Goal: Transaction & Acquisition: Purchase product/service

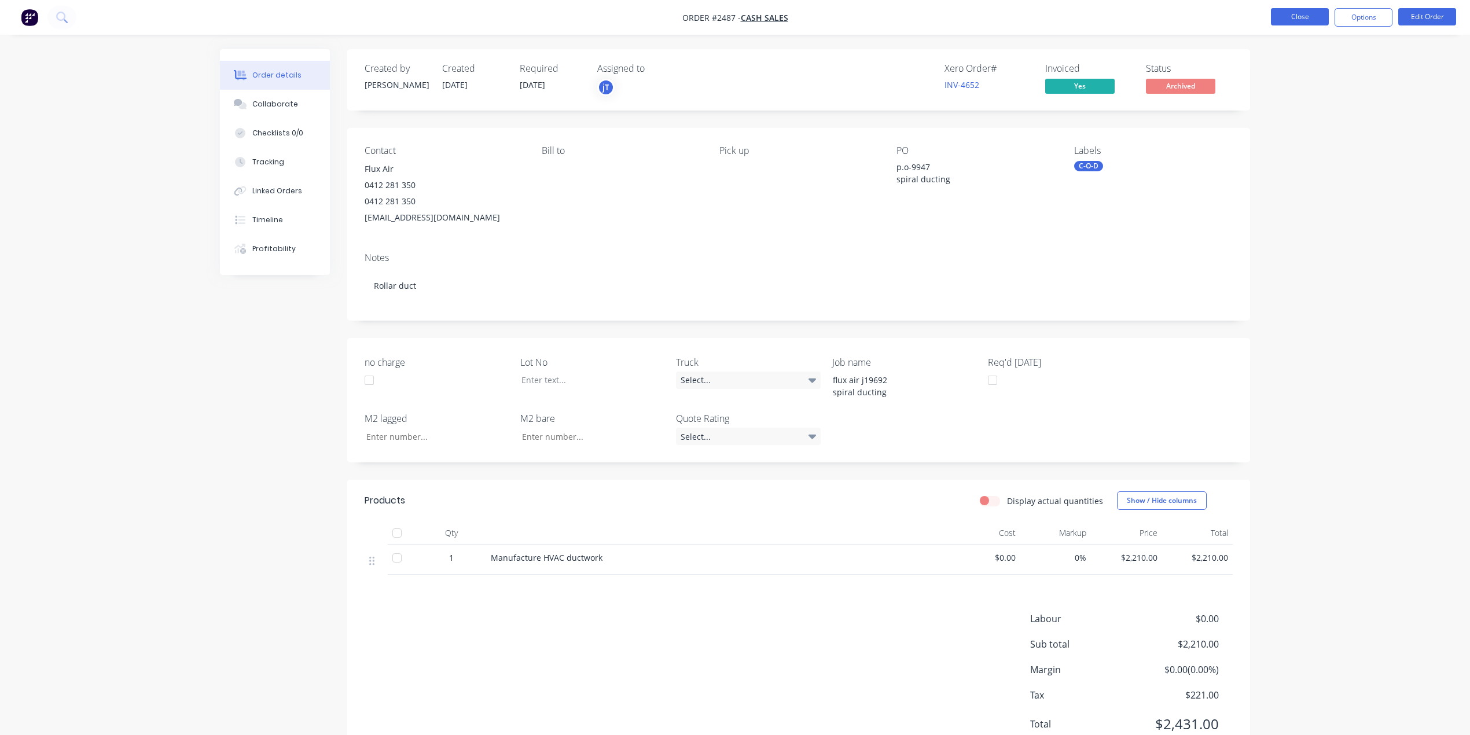
click at [1307, 19] on button "Close" at bounding box center [1300, 16] width 58 height 17
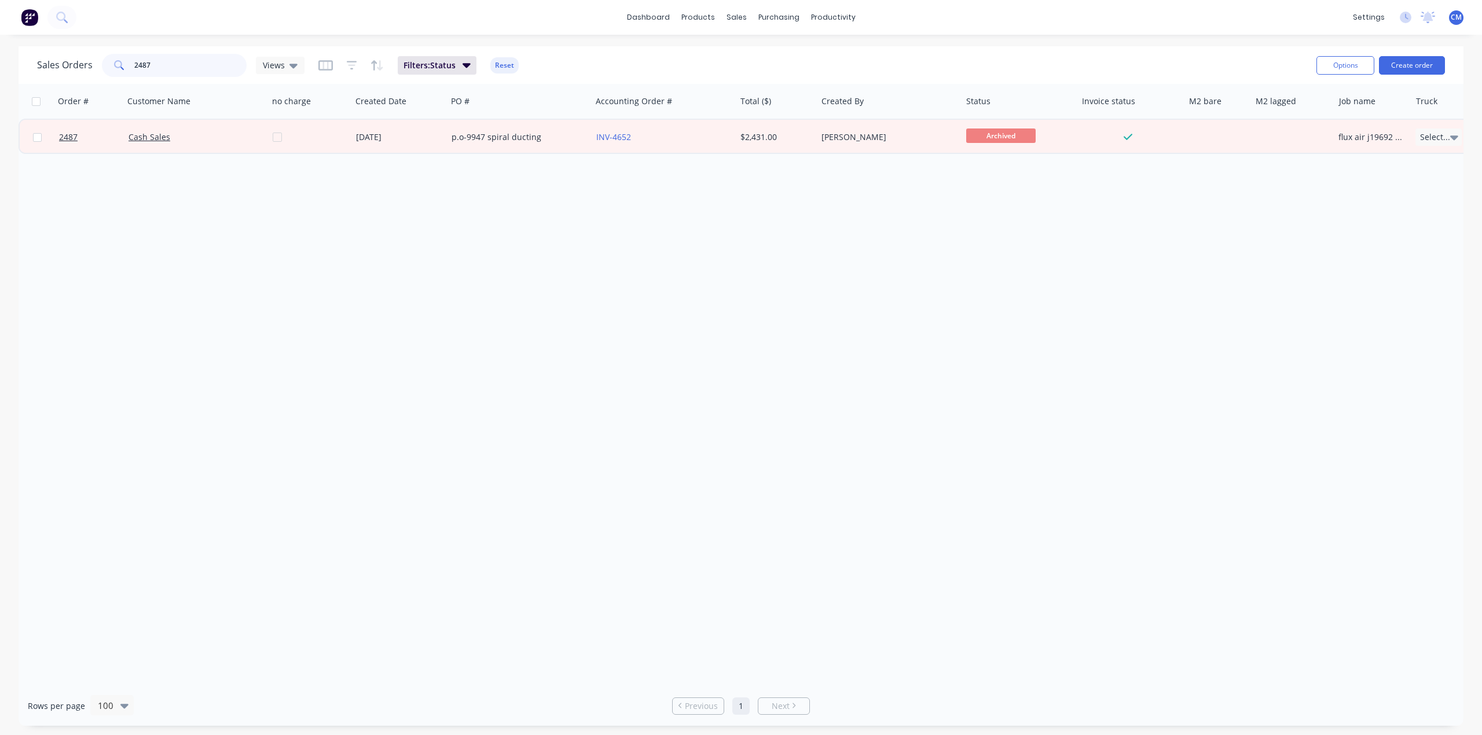
click at [195, 61] on input "2487" at bounding box center [190, 65] width 113 height 23
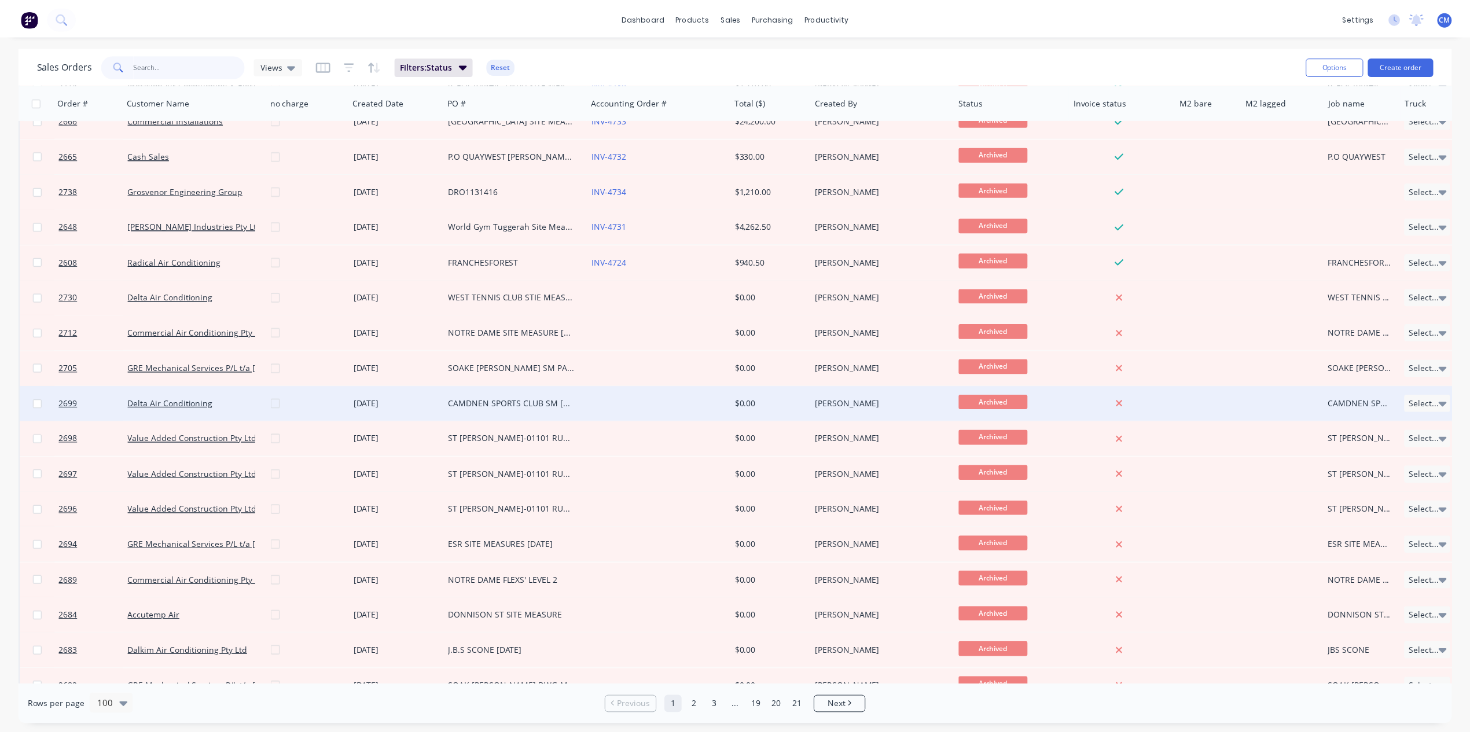
scroll to position [232, 0]
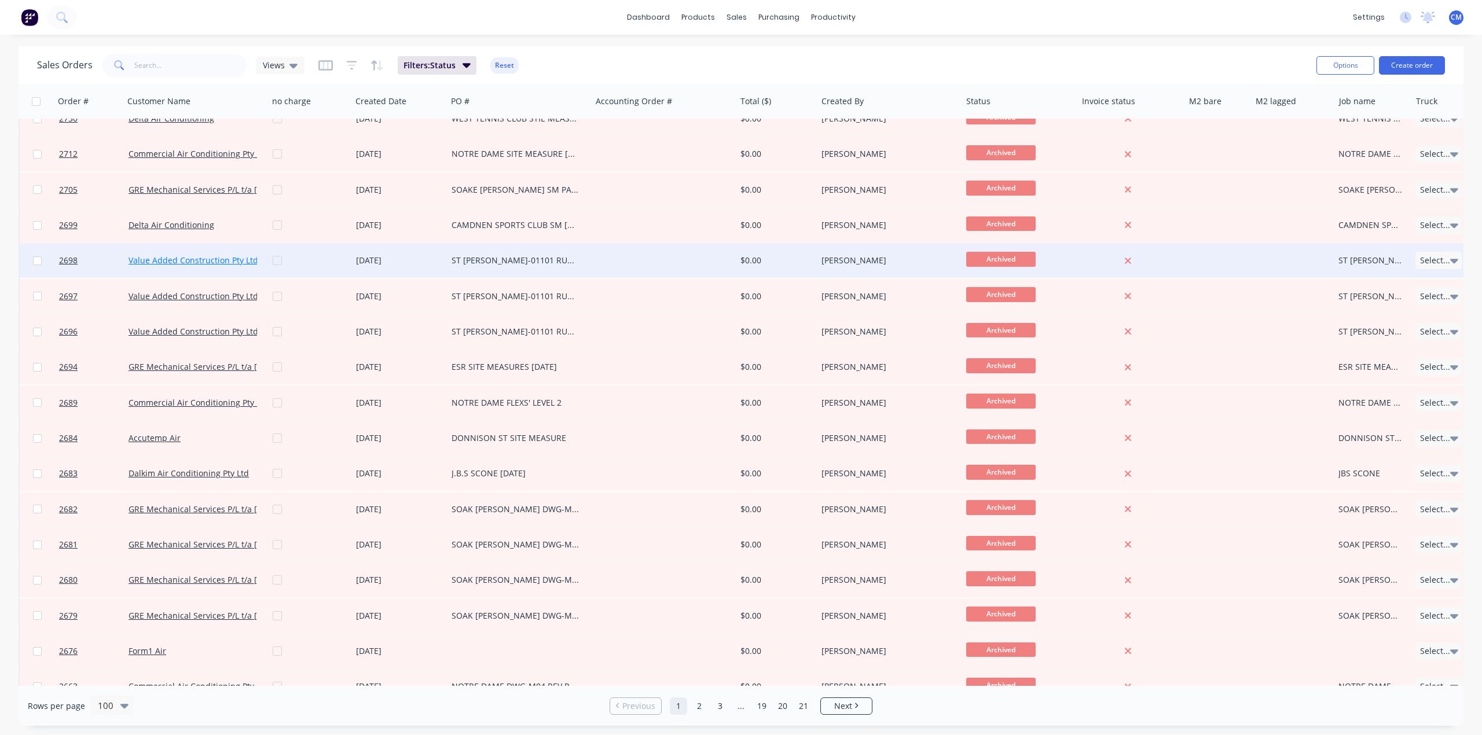
click at [194, 262] on link "Value Added Construction Pty Ltd" at bounding box center [193, 260] width 130 height 11
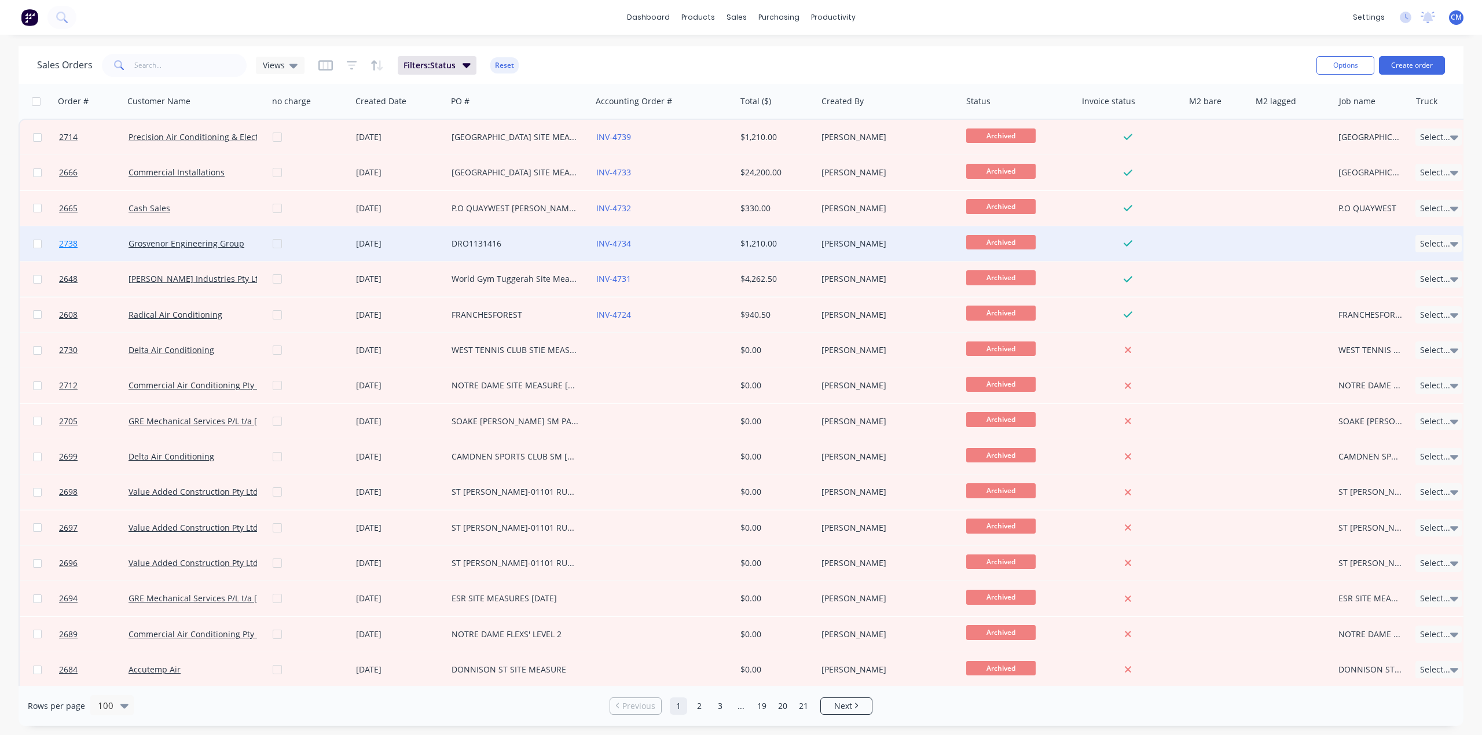
click at [65, 244] on span "2738" at bounding box center [68, 244] width 19 height 12
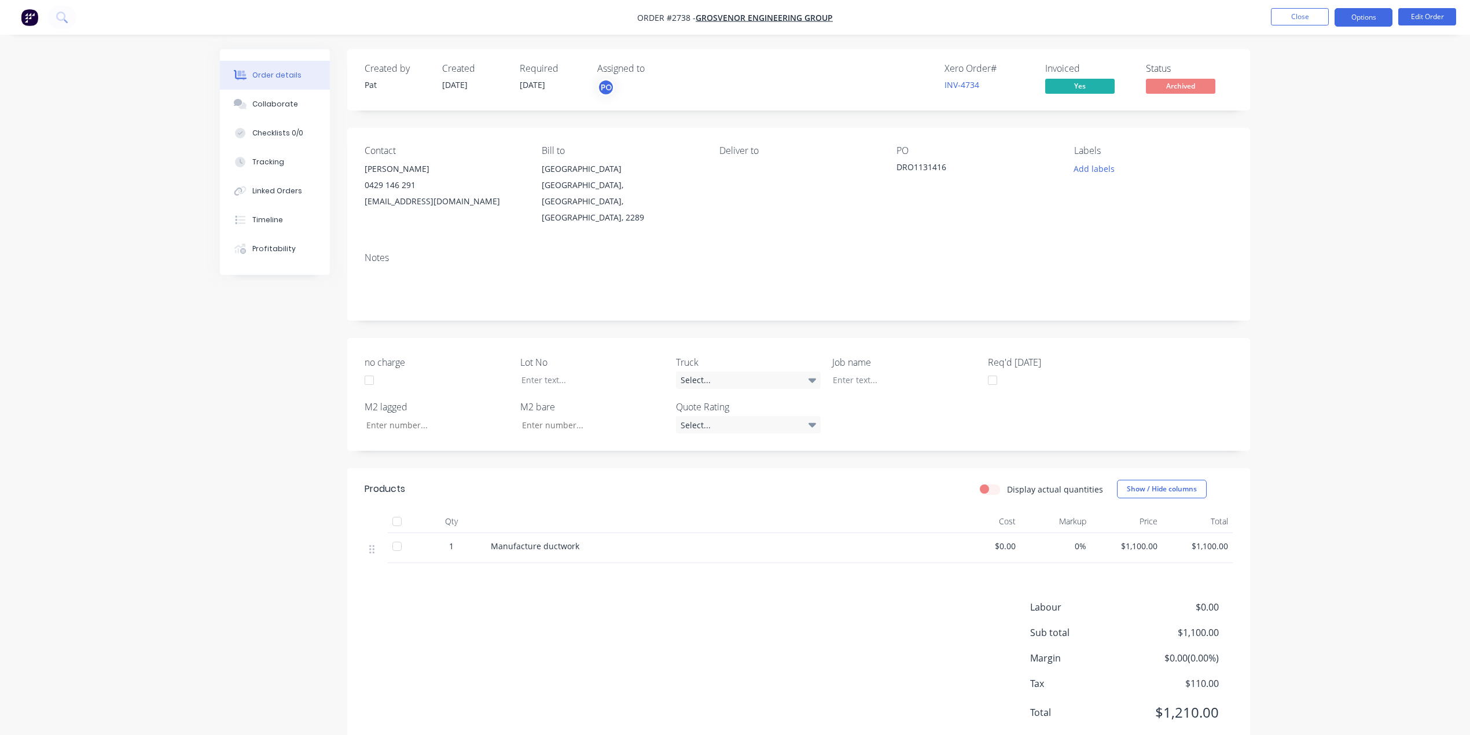
click at [1355, 23] on button "Options" at bounding box center [1364, 17] width 58 height 19
click at [1328, 138] on div "Work Order" at bounding box center [1329, 139] width 106 height 17
click at [133, 228] on div "Order details Collaborate Checklists 0/0 Tracking Linked Orders Timeline Profit…" at bounding box center [735, 384] width 1470 height 769
click at [1302, 19] on button "Close" at bounding box center [1300, 16] width 58 height 17
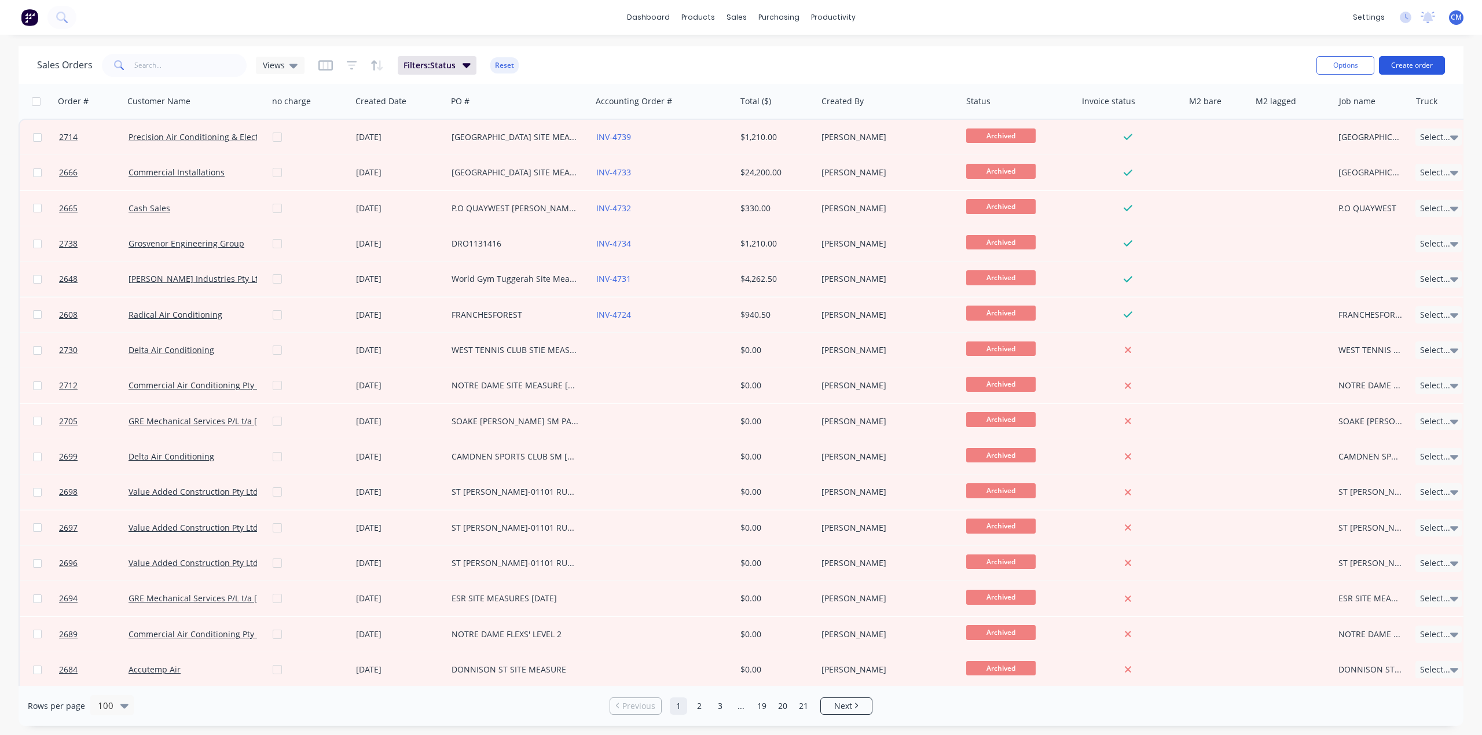
click at [1415, 67] on button "Create order" at bounding box center [1412, 65] width 66 height 19
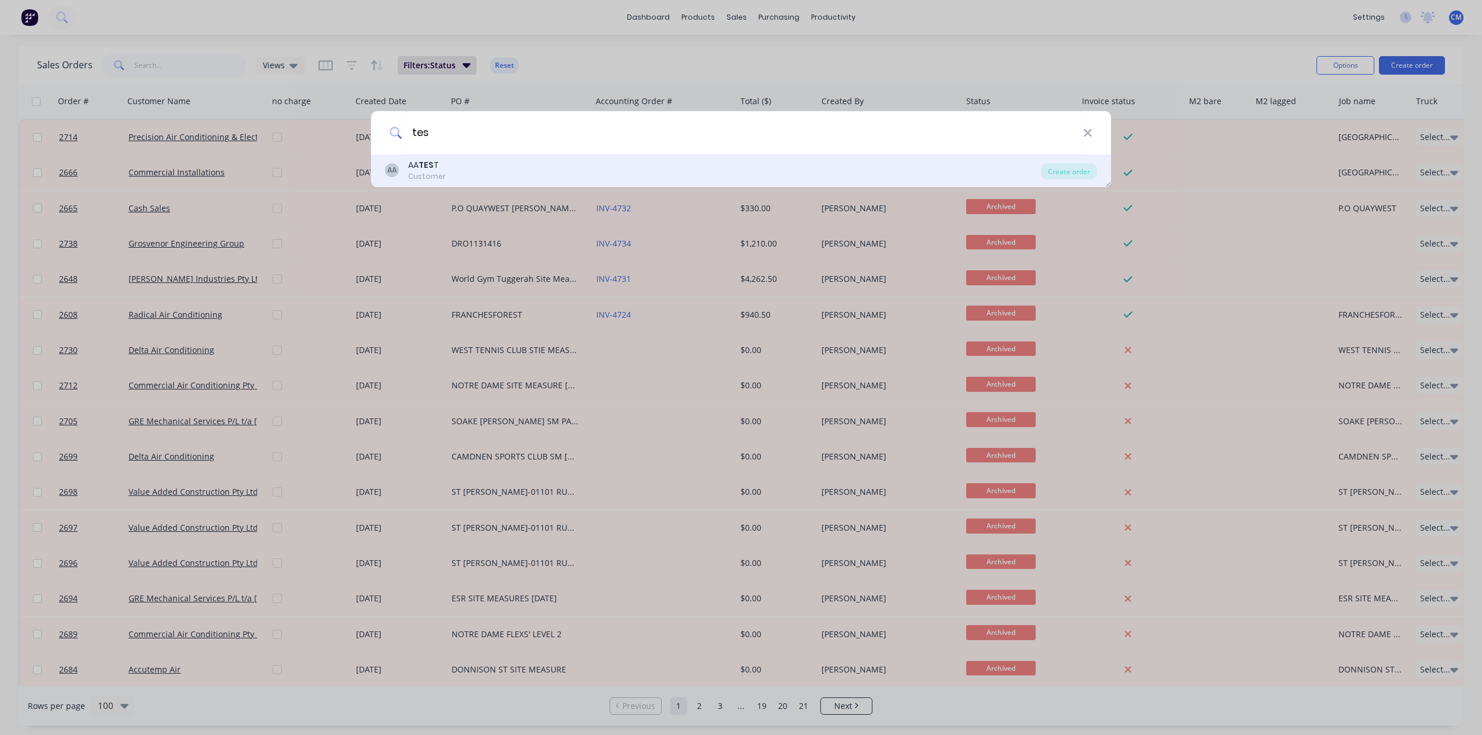
type input "tes"
click at [440, 166] on div "AA TES T" at bounding box center [427, 165] width 38 height 12
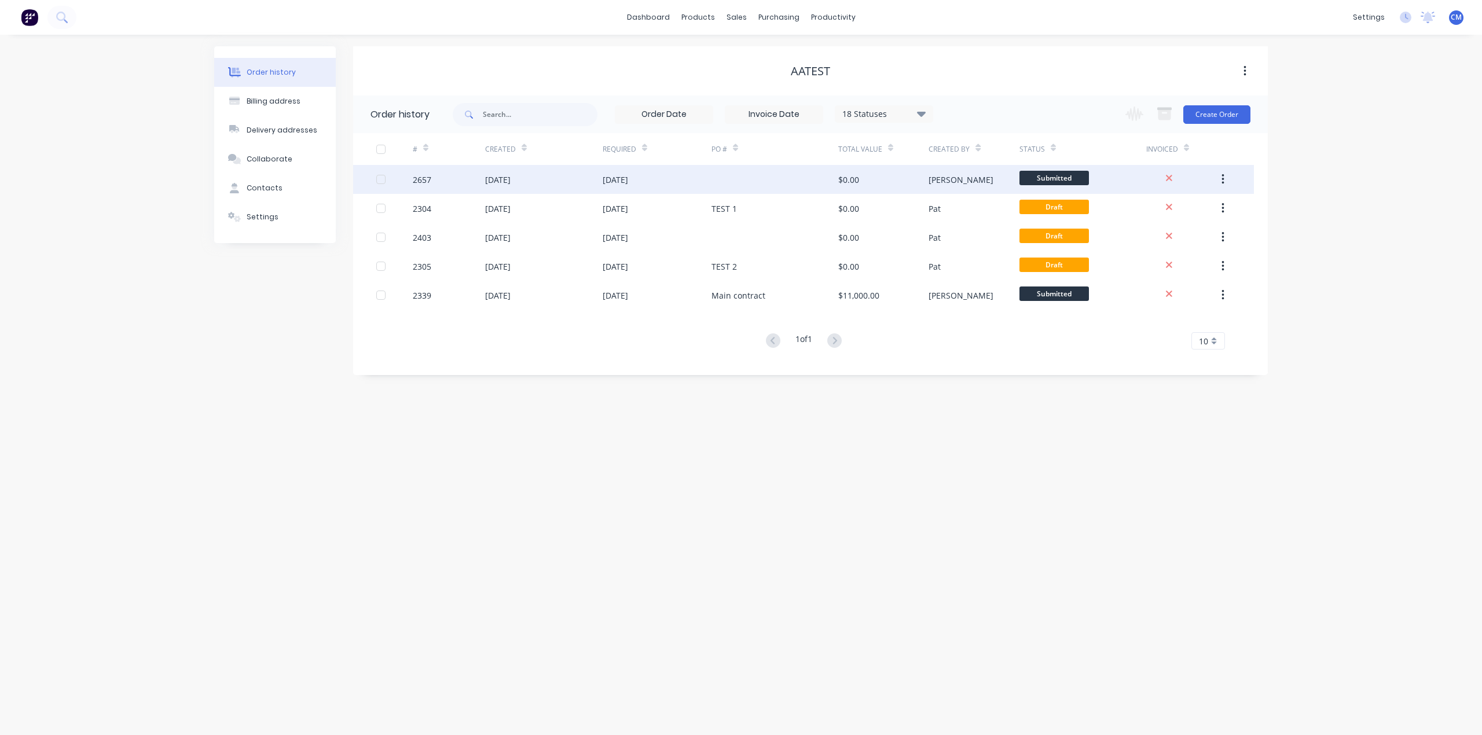
click at [628, 177] on div "[DATE]" at bounding box center [614, 180] width 25 height 12
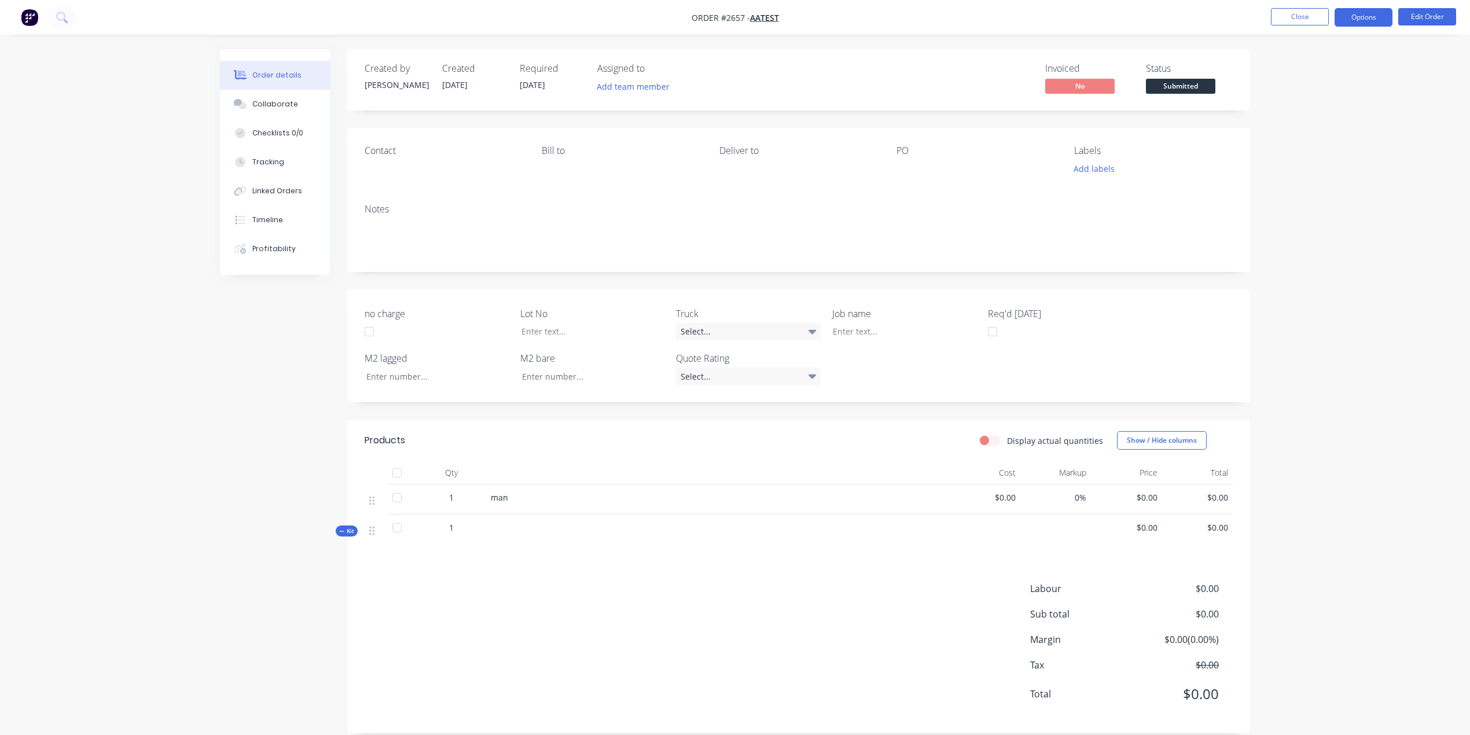
click at [1369, 13] on button "Options" at bounding box center [1364, 17] width 58 height 19
click at [1313, 137] on div "Work Order" at bounding box center [1329, 139] width 106 height 17
click at [1288, 66] on div "Back" at bounding box center [1329, 70] width 106 height 17
click at [1311, 134] on div "Work Order" at bounding box center [1329, 139] width 106 height 17
click at [1327, 93] on div "With pricing" at bounding box center [1329, 93] width 106 height 17
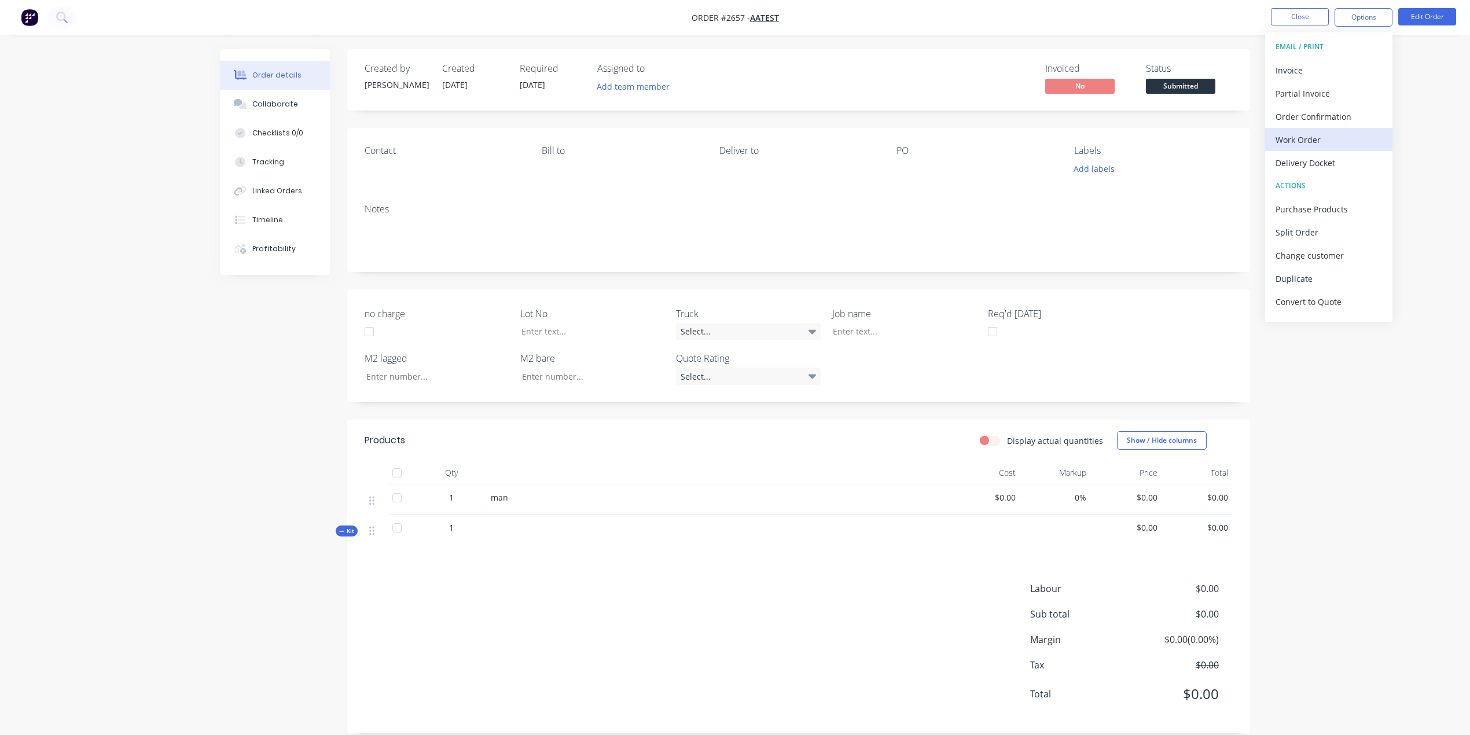
click at [1325, 139] on div "Work Order" at bounding box center [1329, 139] width 106 height 17
click at [1310, 93] on div "With pricing" at bounding box center [1329, 93] width 106 height 17
click at [269, 193] on div "Linked Orders" at bounding box center [277, 191] width 50 height 10
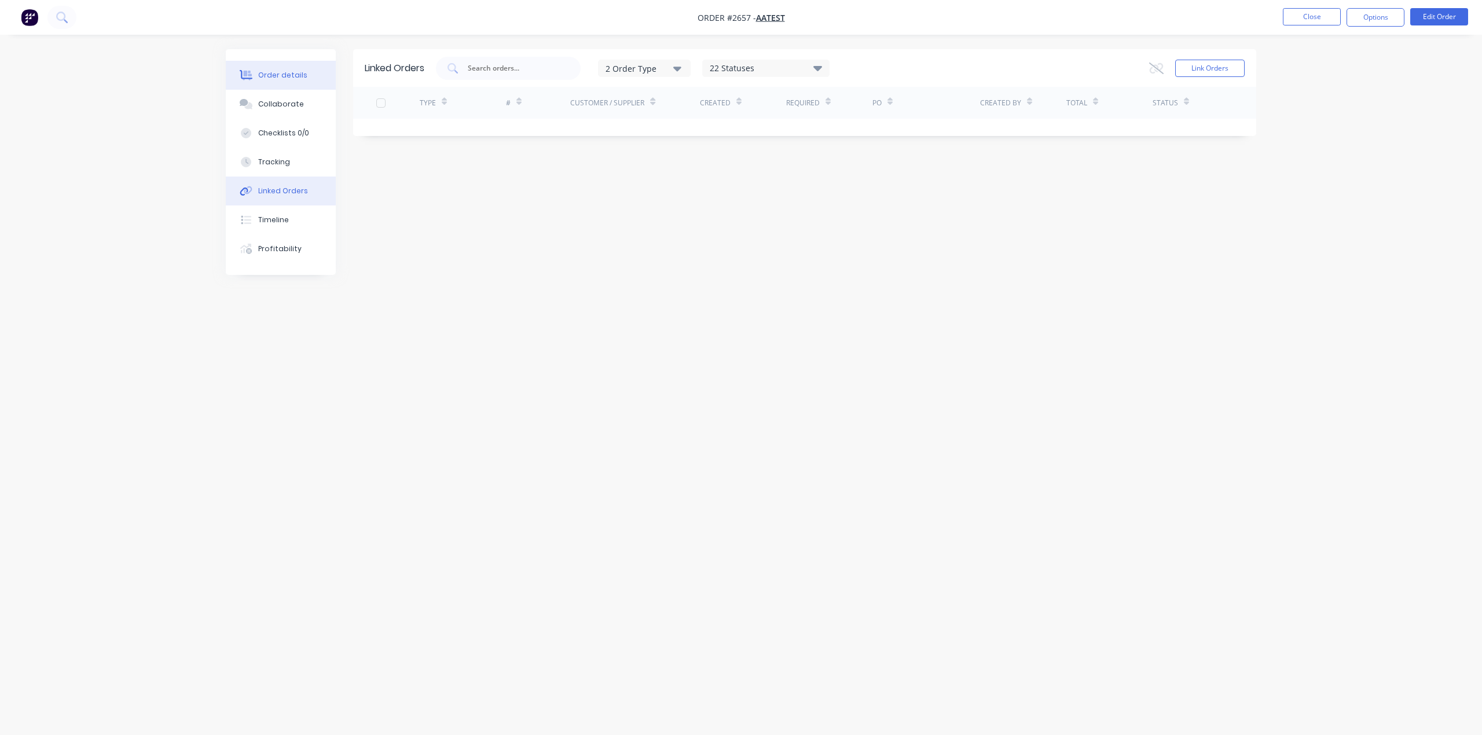
click at [290, 75] on div "Order details" at bounding box center [282, 75] width 49 height 10
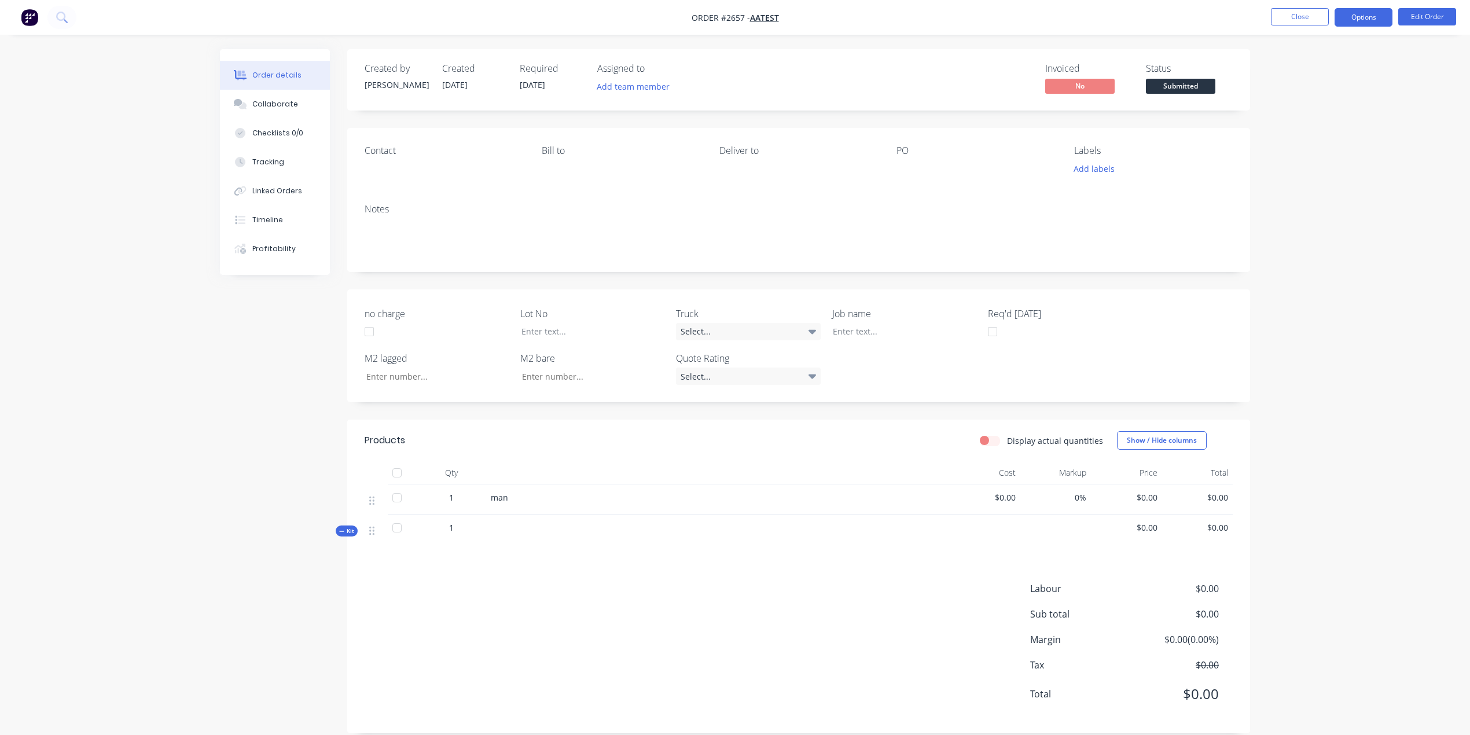
click at [1371, 17] on button "Options" at bounding box center [1364, 17] width 58 height 19
click at [1325, 210] on div "Purchase Products" at bounding box center [1329, 209] width 106 height 17
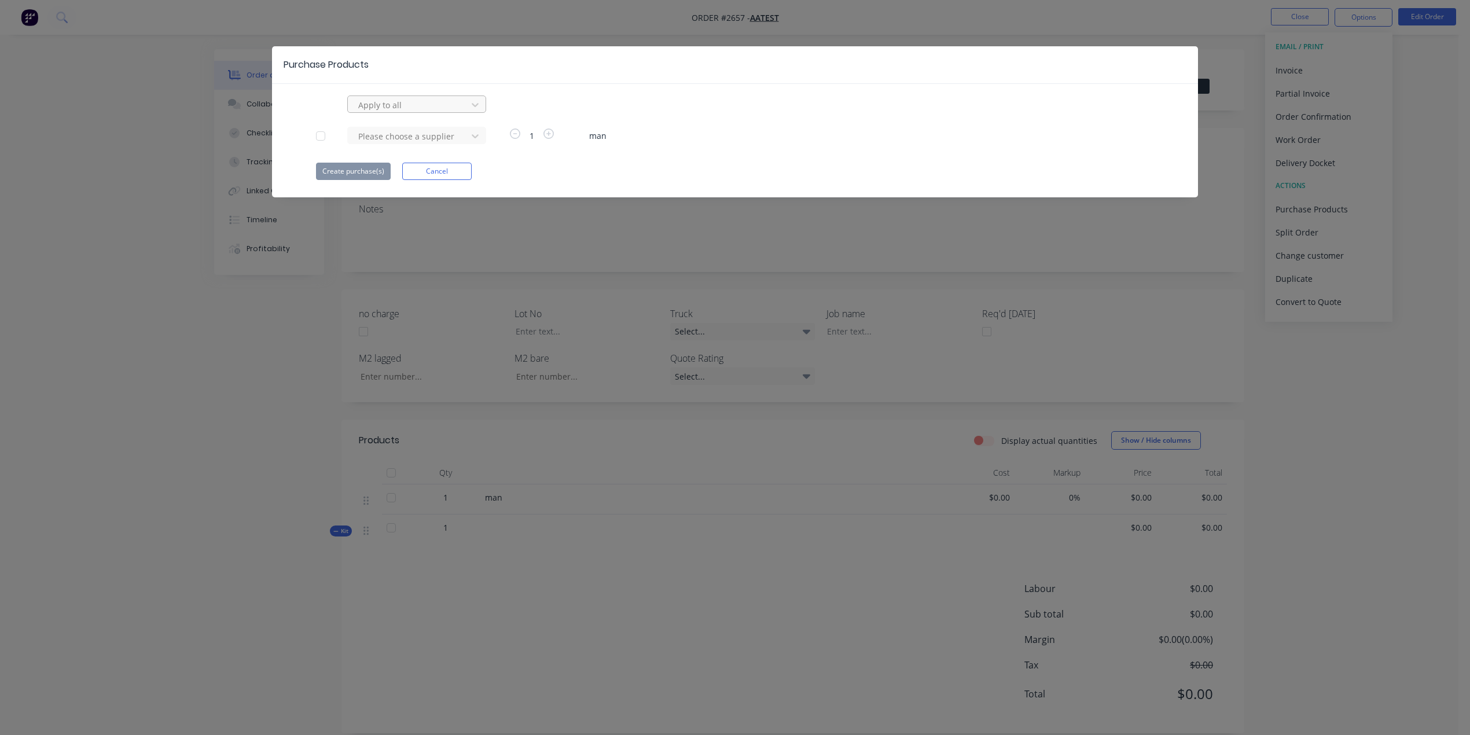
click at [428, 101] on div at bounding box center [409, 105] width 104 height 14
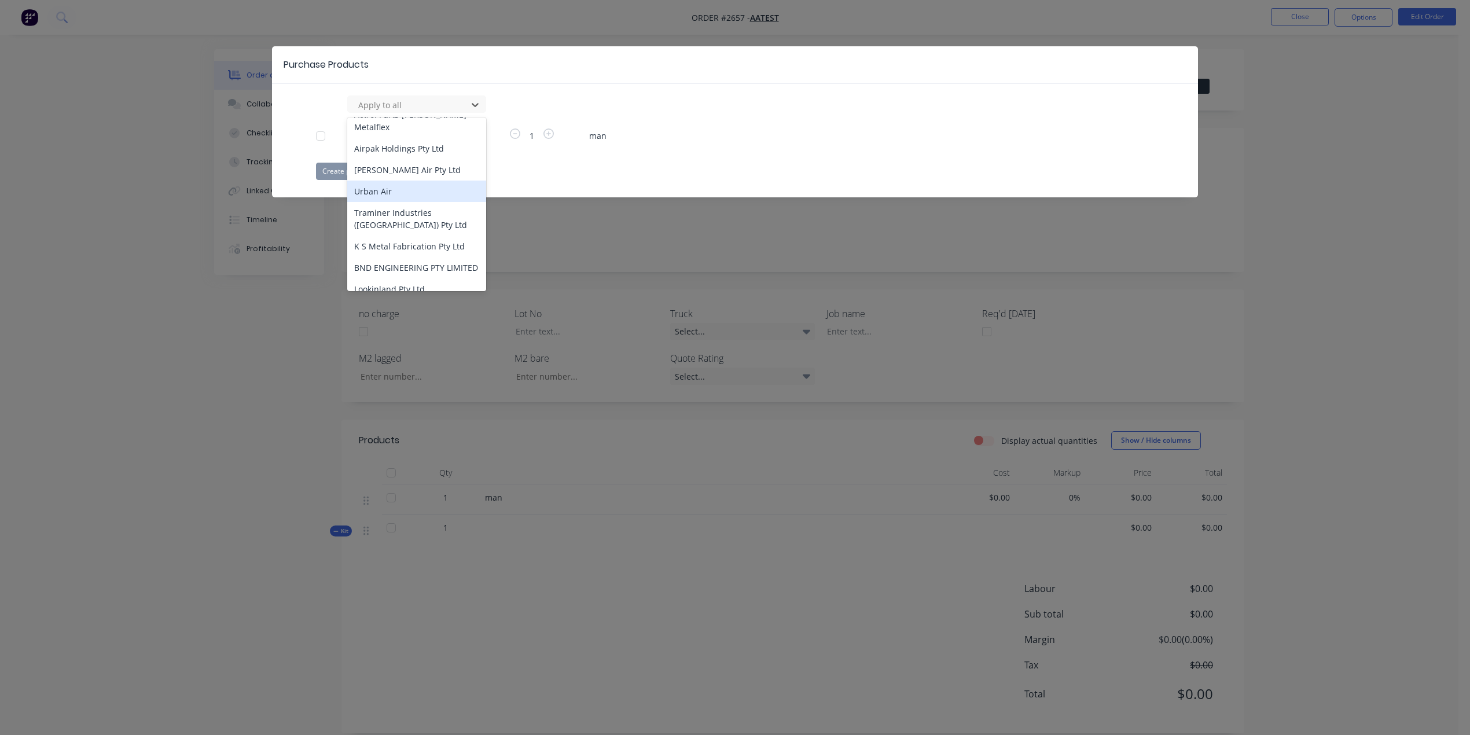
scroll to position [77, 0]
click at [385, 273] on div "J&L Air Pty Ltd" at bounding box center [416, 282] width 139 height 21
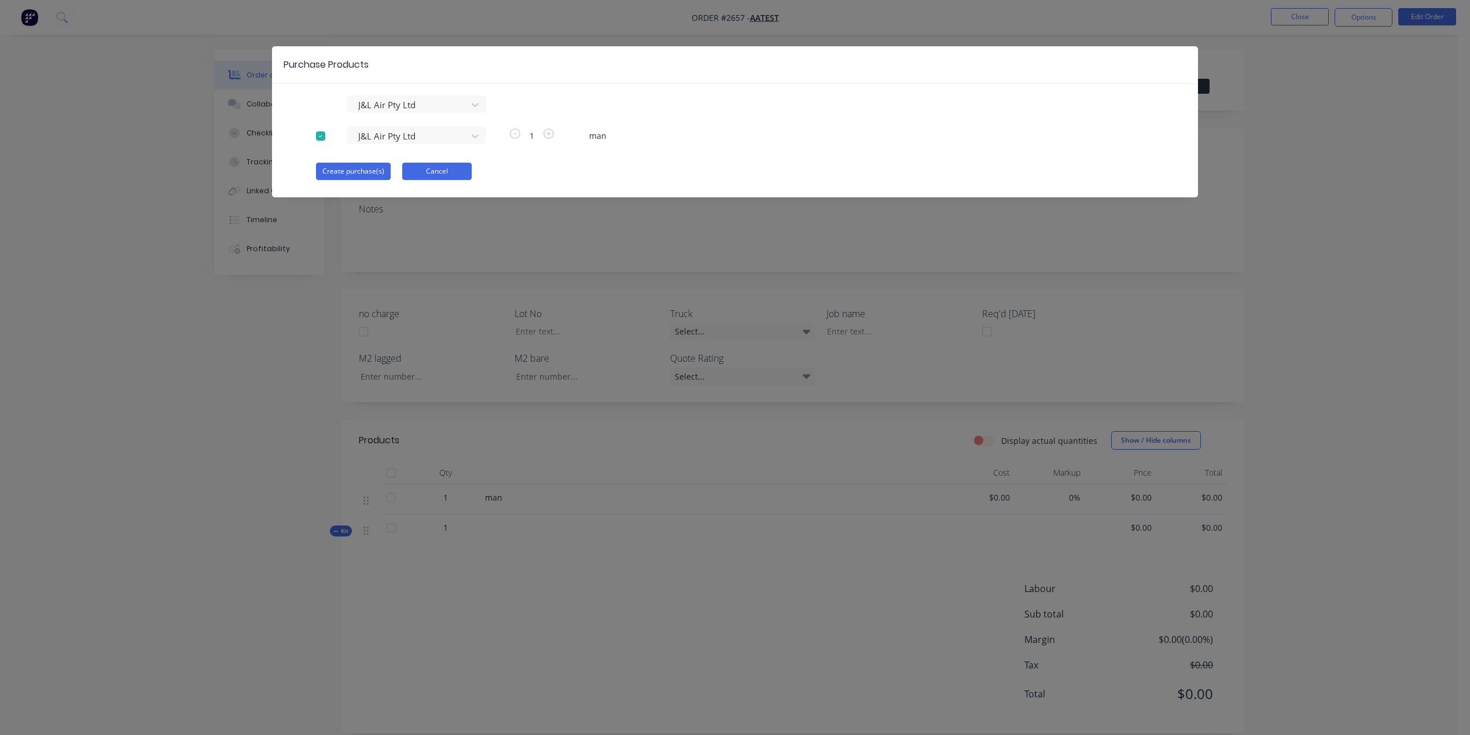
click at [424, 174] on button "Cancel" at bounding box center [436, 171] width 69 height 17
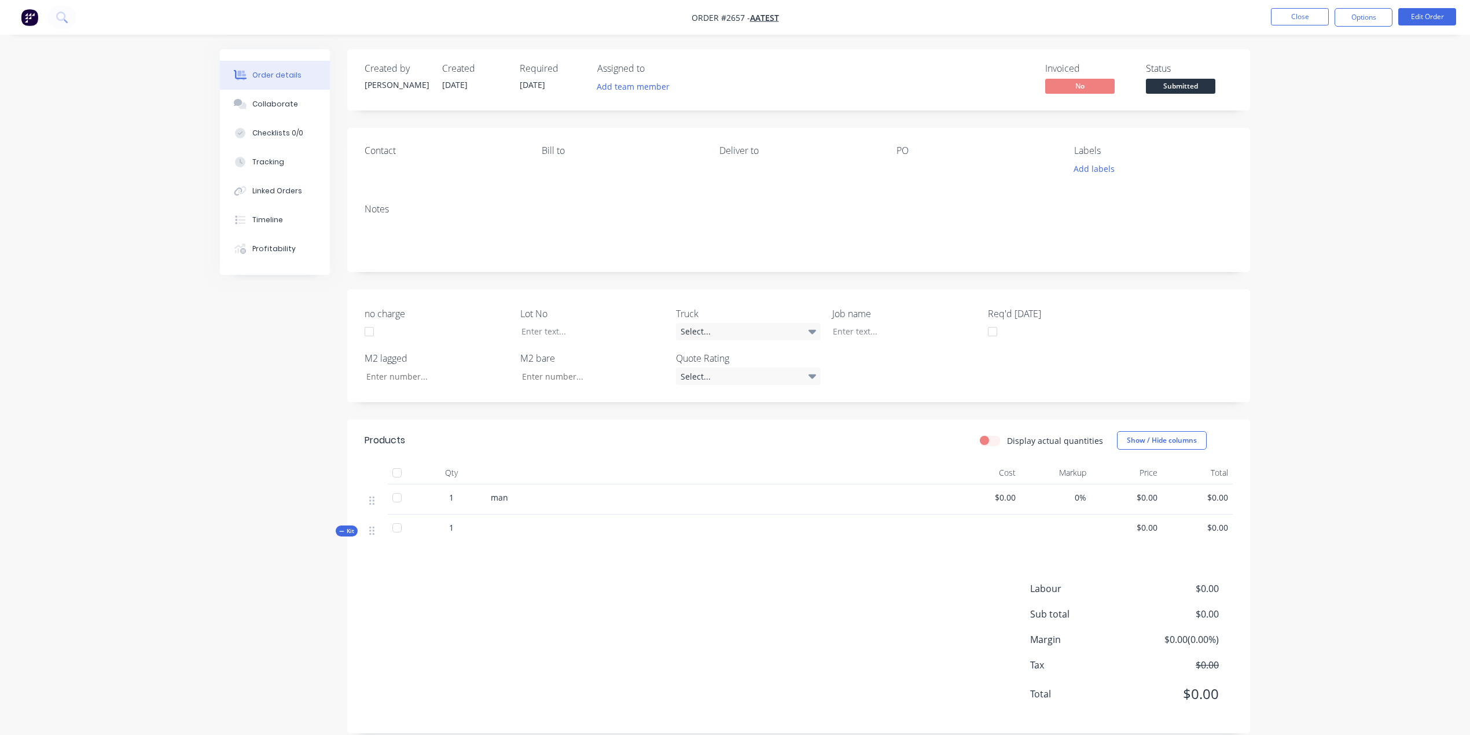
click at [524, 491] on div "man" at bounding box center [718, 497] width 454 height 12
click at [517, 506] on div "man" at bounding box center [717, 499] width 463 height 30
click at [1357, 16] on button "Options" at bounding box center [1364, 17] width 58 height 19
click at [1365, 420] on div "Order details Collaborate Checklists 0/0 Tracking Linked Orders Timeline Profit…" at bounding box center [735, 375] width 1470 height 751
click at [1427, 10] on button "Edit Order" at bounding box center [1427, 16] width 58 height 17
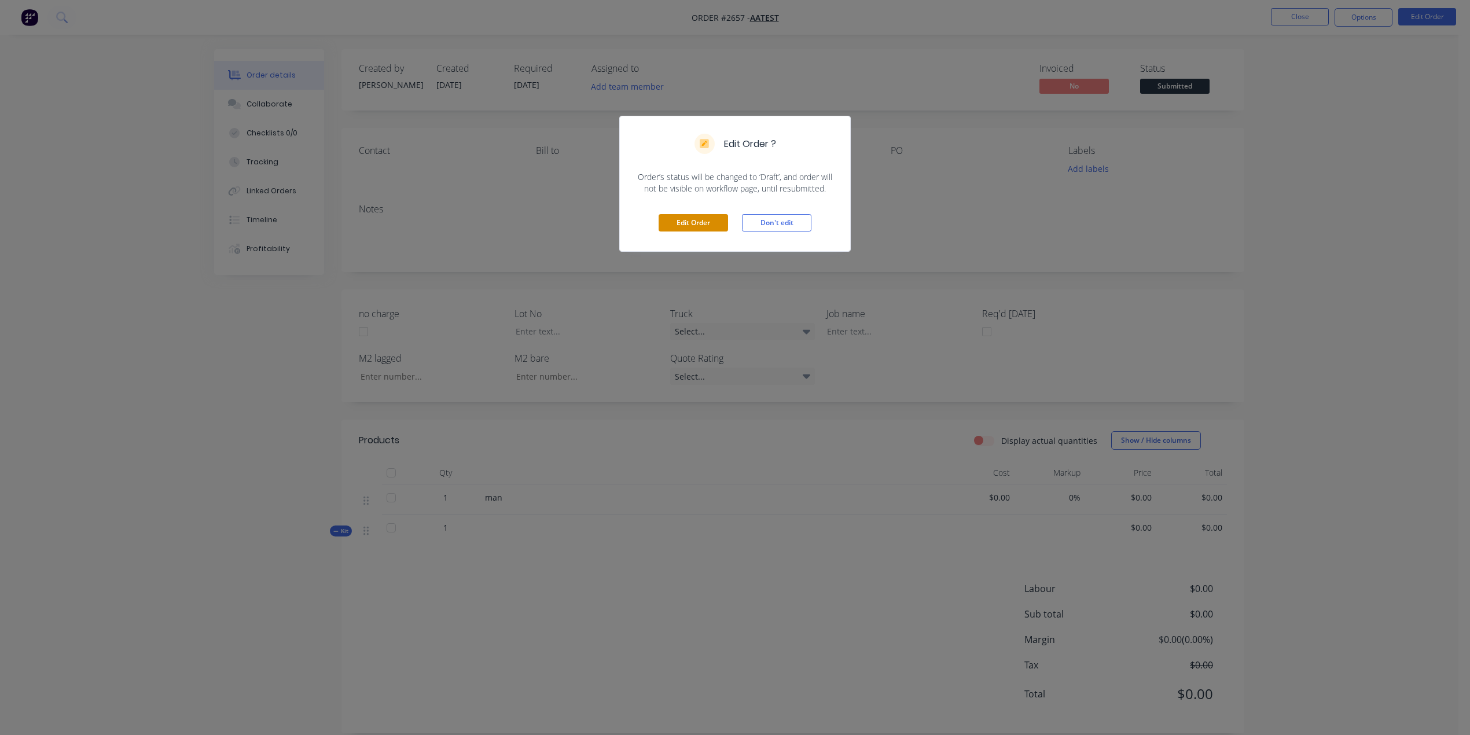
click at [681, 218] on button "Edit Order" at bounding box center [693, 222] width 69 height 17
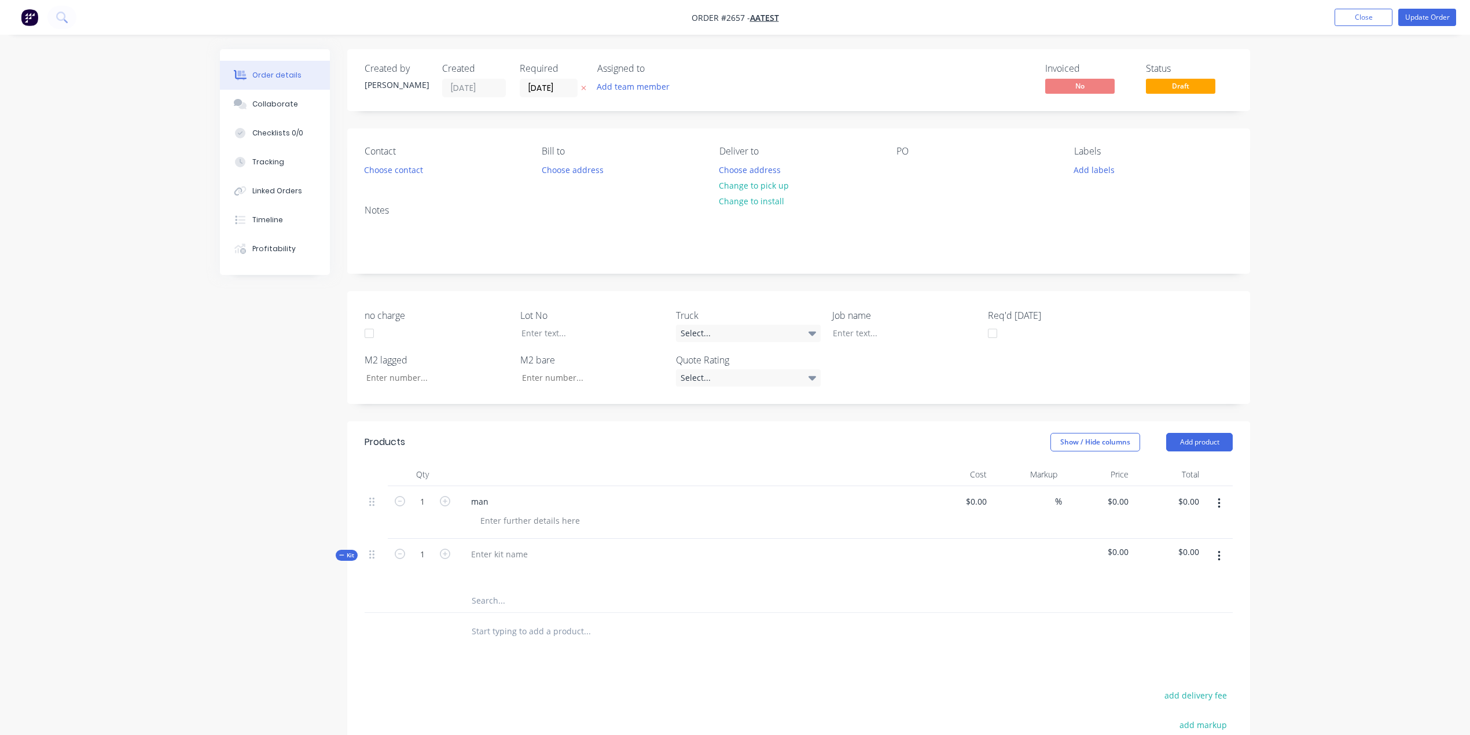
click at [509, 503] on div "man" at bounding box center [689, 501] width 454 height 17
click at [486, 501] on div "man" at bounding box center [480, 501] width 36 height 17
click at [505, 638] on input "text" at bounding box center [587, 631] width 232 height 23
click at [1221, 554] on button "button" at bounding box center [1219, 556] width 27 height 21
drag, startPoint x: 1160, startPoint y: 679, endPoint x: 936, endPoint y: 634, distance: 227.8
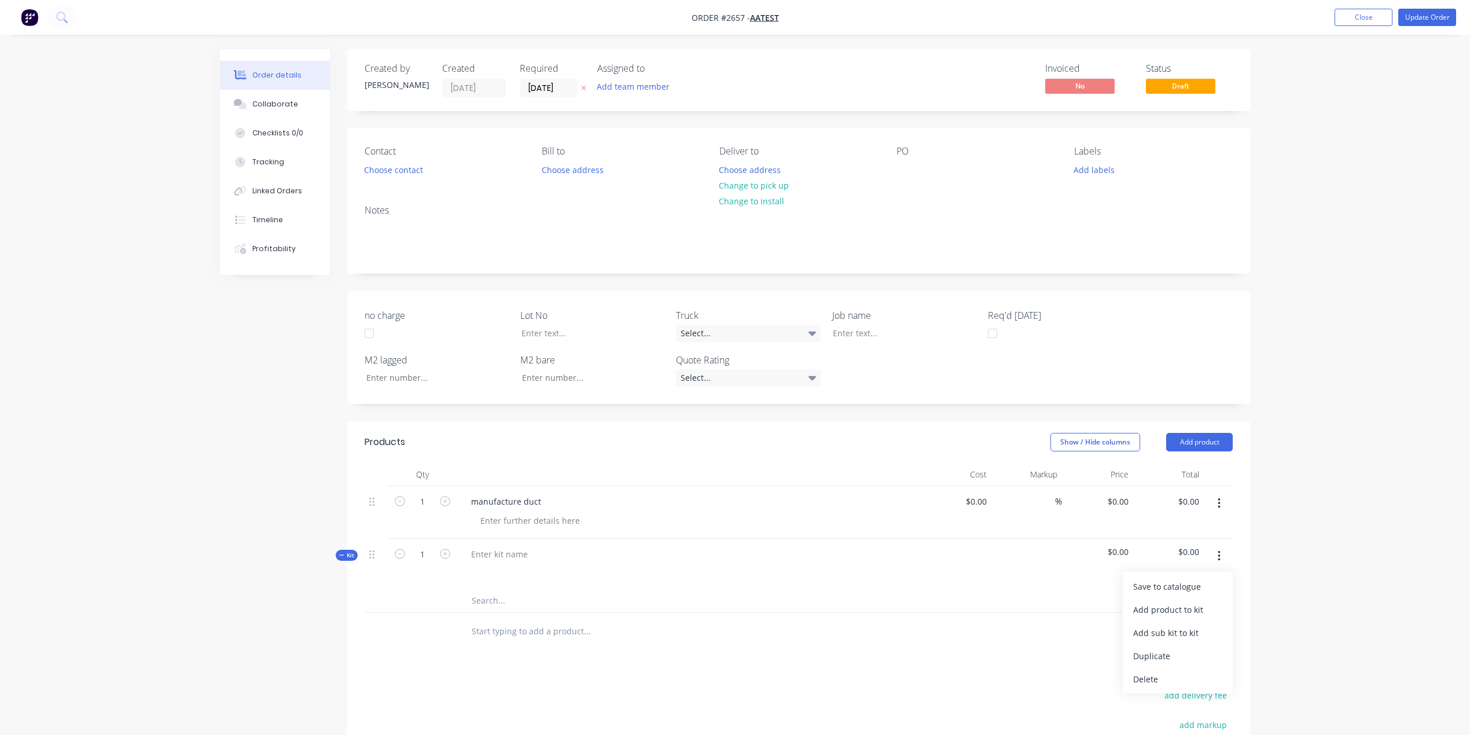
click at [1158, 679] on div "Delete" at bounding box center [1177, 679] width 89 height 17
click at [499, 566] on input "text" at bounding box center [587, 557] width 232 height 23
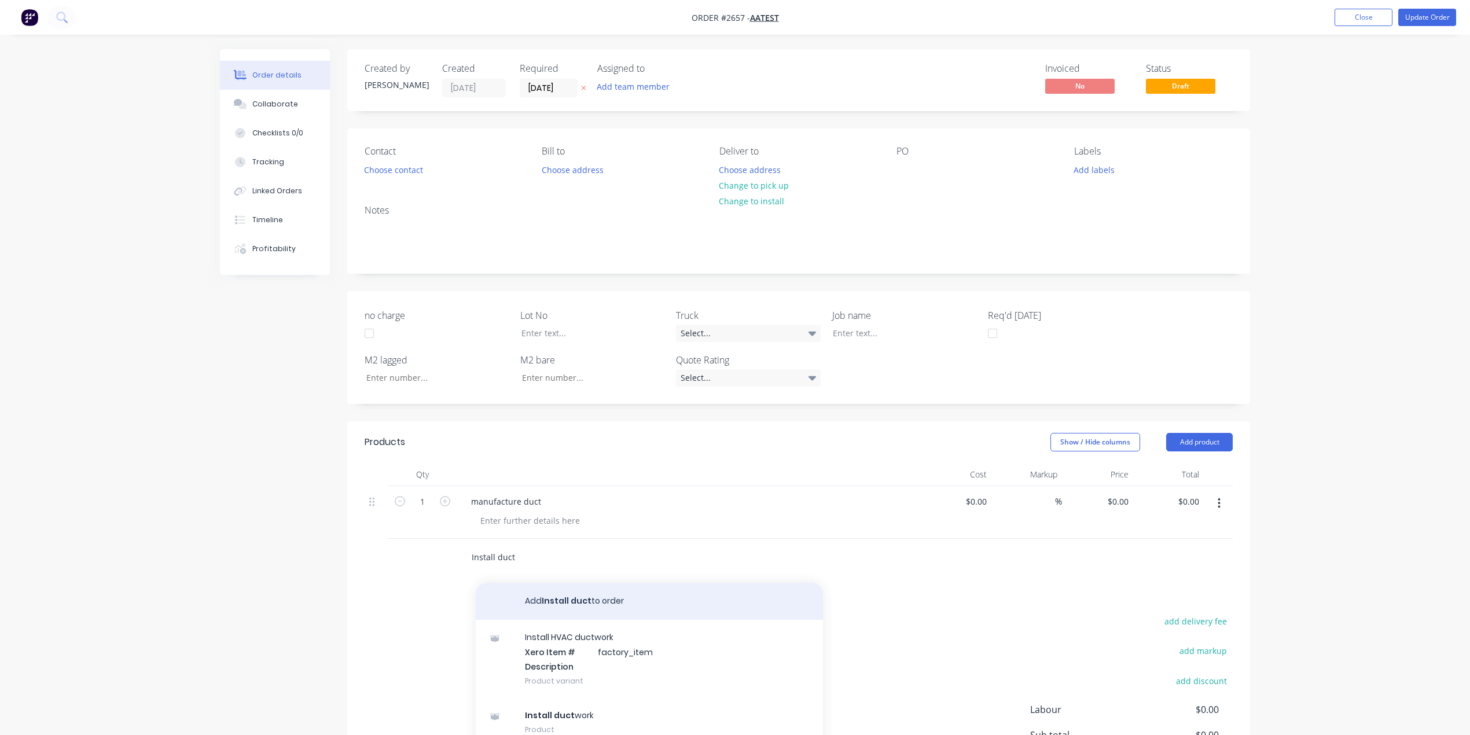
type input "Install duct"
click at [570, 598] on button "Add Install duct to order" at bounding box center [649, 601] width 347 height 37
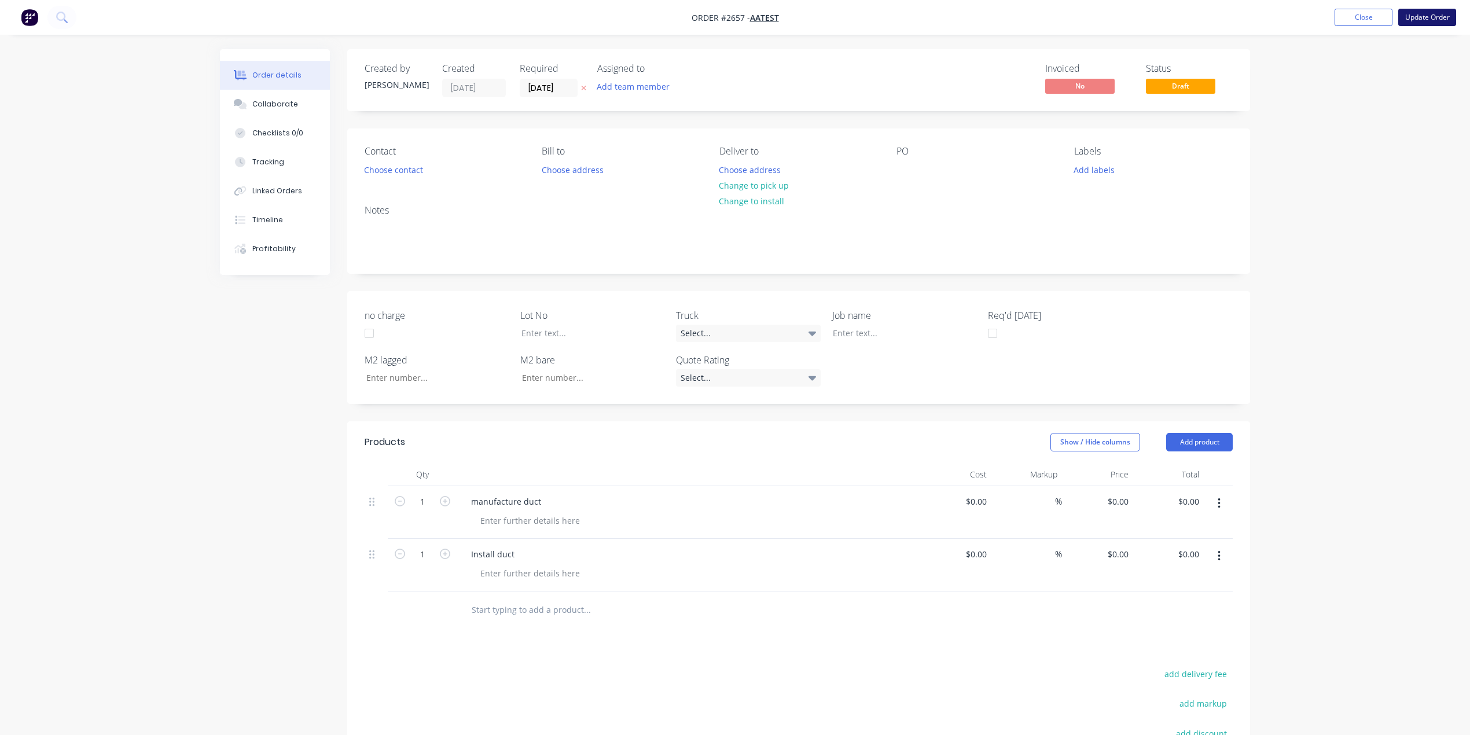
click at [1433, 19] on button "Update Order" at bounding box center [1427, 17] width 58 height 17
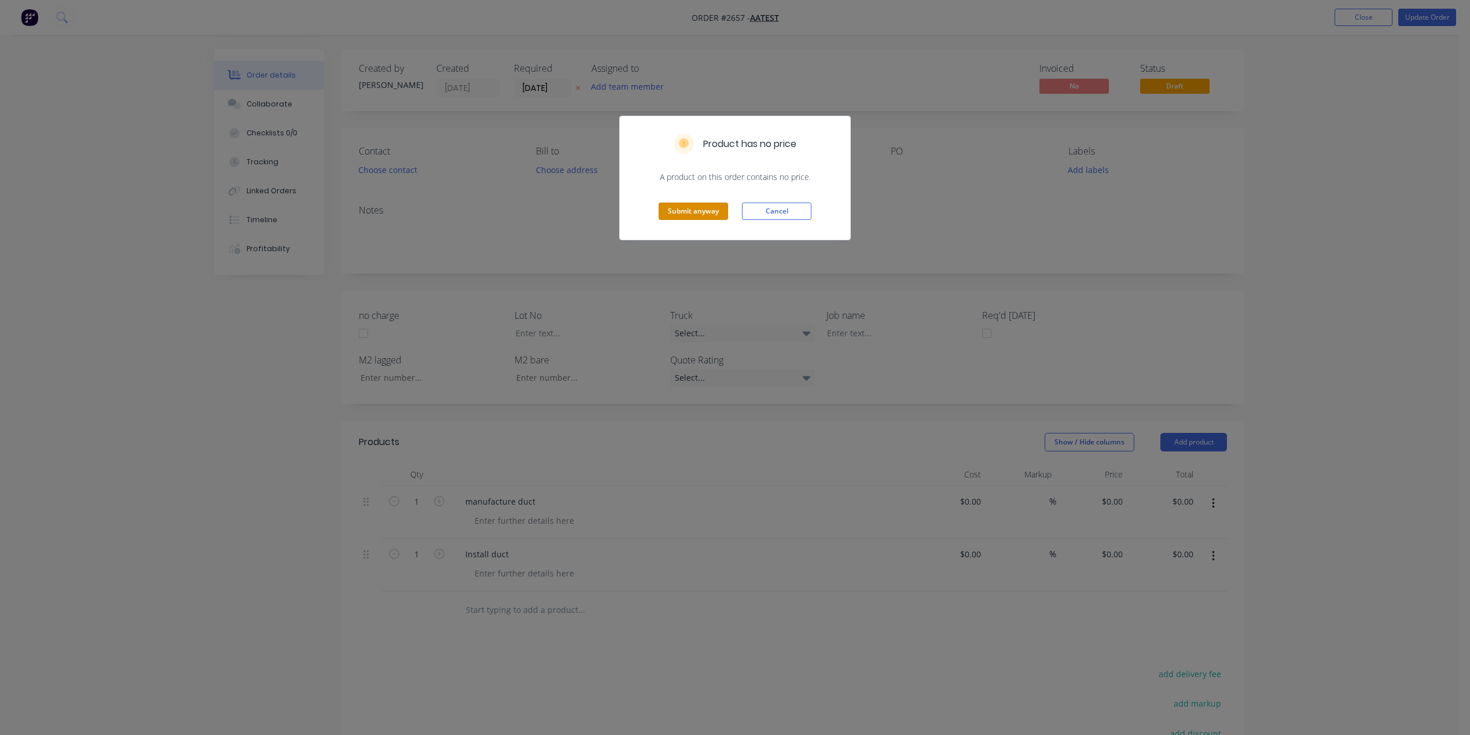
drag, startPoint x: 677, startPoint y: 211, endPoint x: 781, endPoint y: 483, distance: 290.7
click at [781, 483] on div "Product has no price A product on this order contains no price. Submit anyway C…" at bounding box center [735, 367] width 1470 height 735
click at [787, 213] on button "Cancel" at bounding box center [776, 211] width 69 height 17
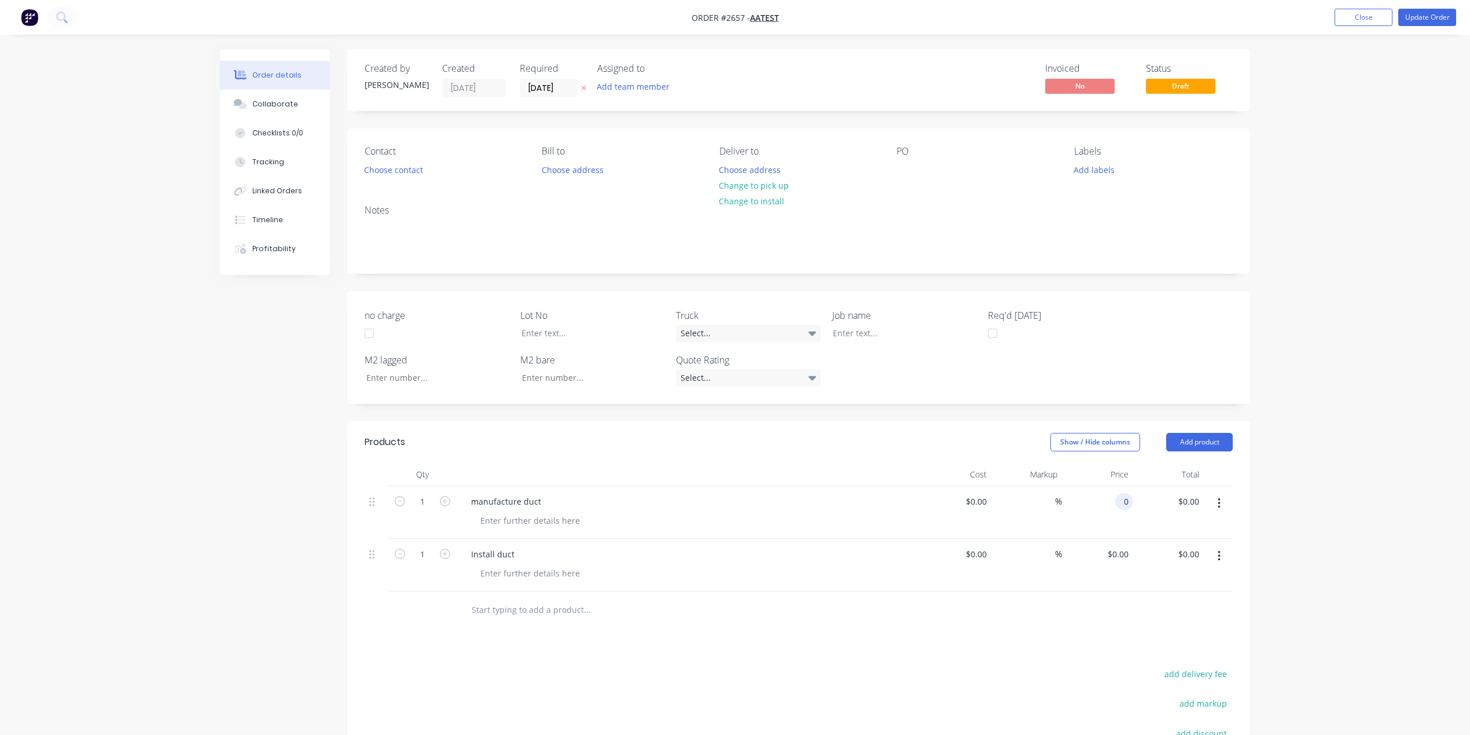
click at [1110, 498] on div "0 0" at bounding box center [1097, 512] width 71 height 53
type input "$10,000.00"
click at [1118, 552] on div "0 $0.00" at bounding box center [1117, 554] width 31 height 17
type input "$8,000.00"
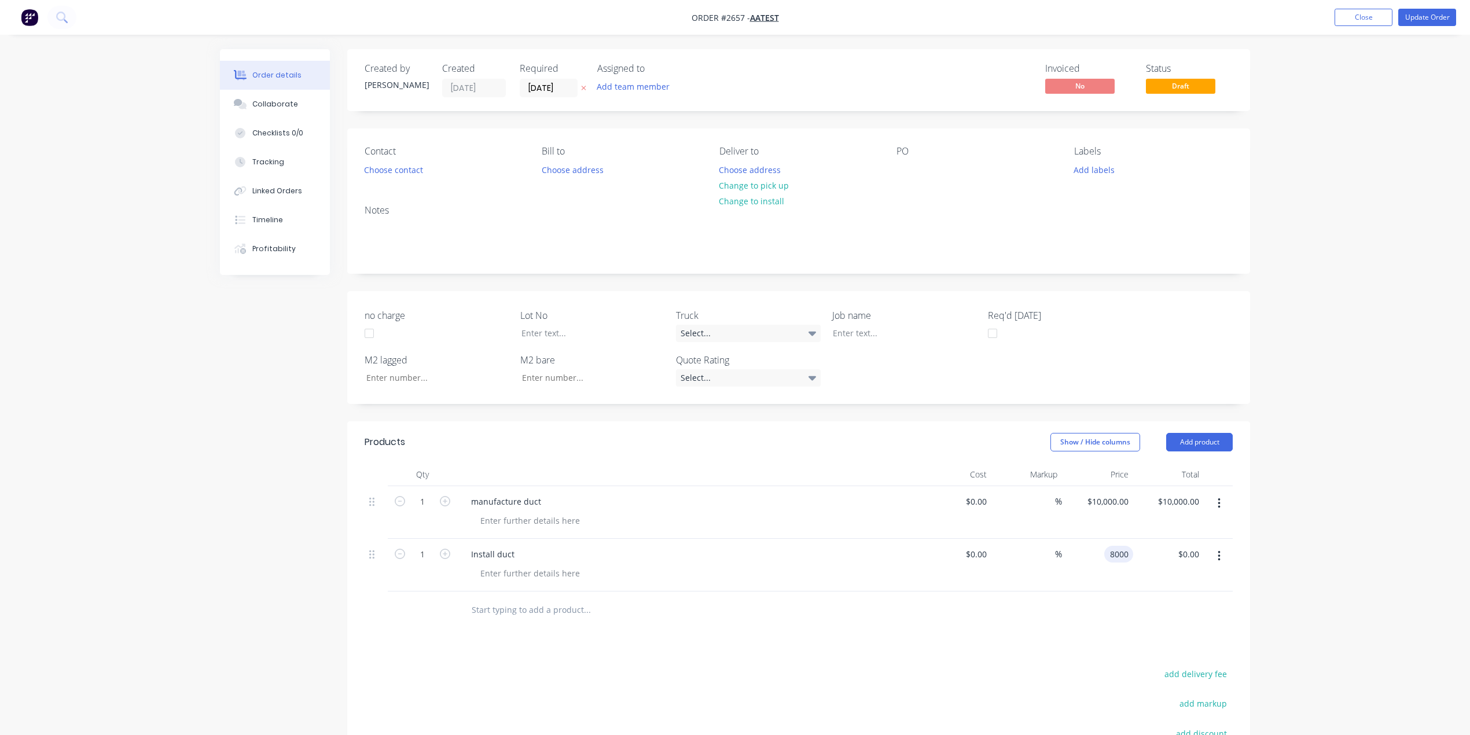
type input "$8,000.00"
click at [1036, 594] on div at bounding box center [799, 610] width 868 height 38
click at [1406, 21] on button "Update Order" at bounding box center [1427, 17] width 58 height 17
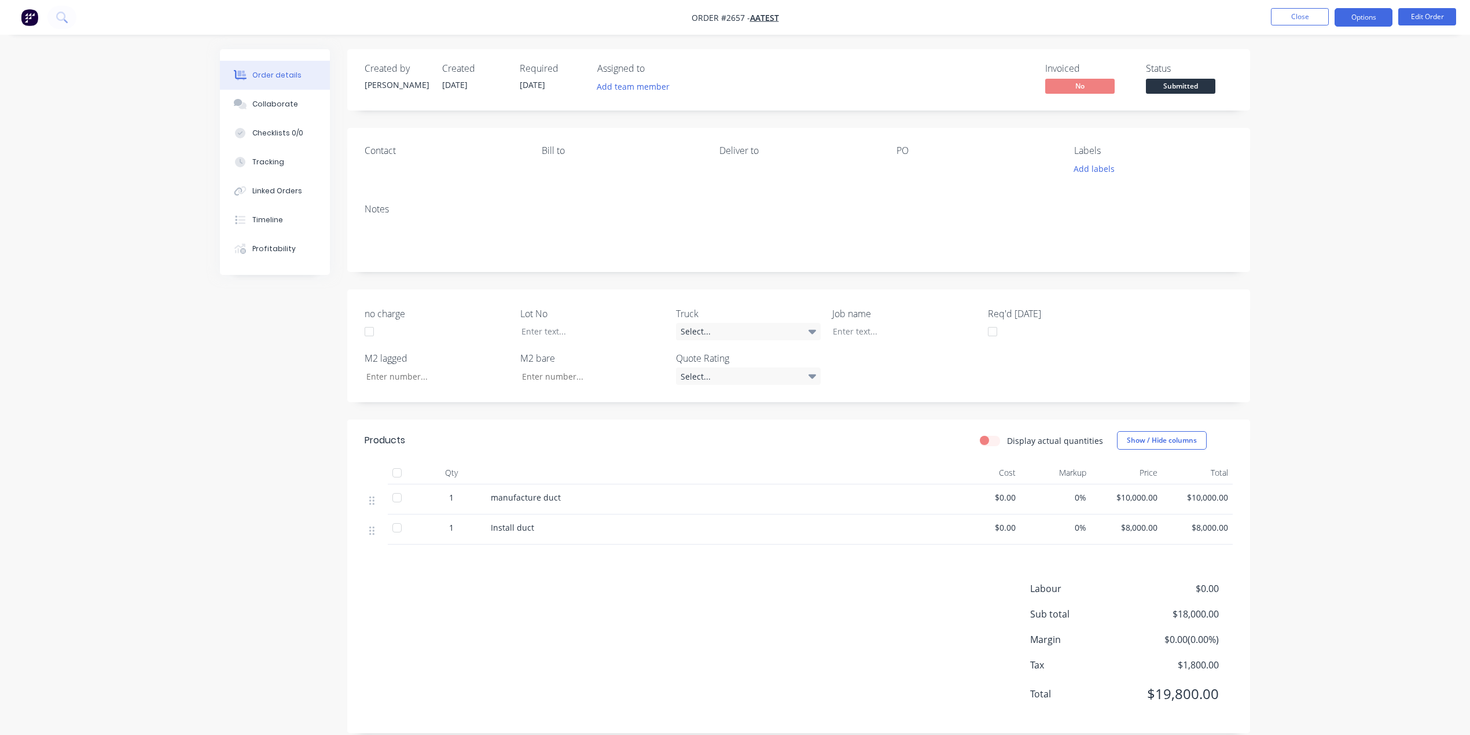
click at [1379, 23] on button "Options" at bounding box center [1364, 17] width 58 height 19
click at [1327, 206] on div "Purchase Products" at bounding box center [1329, 209] width 106 height 17
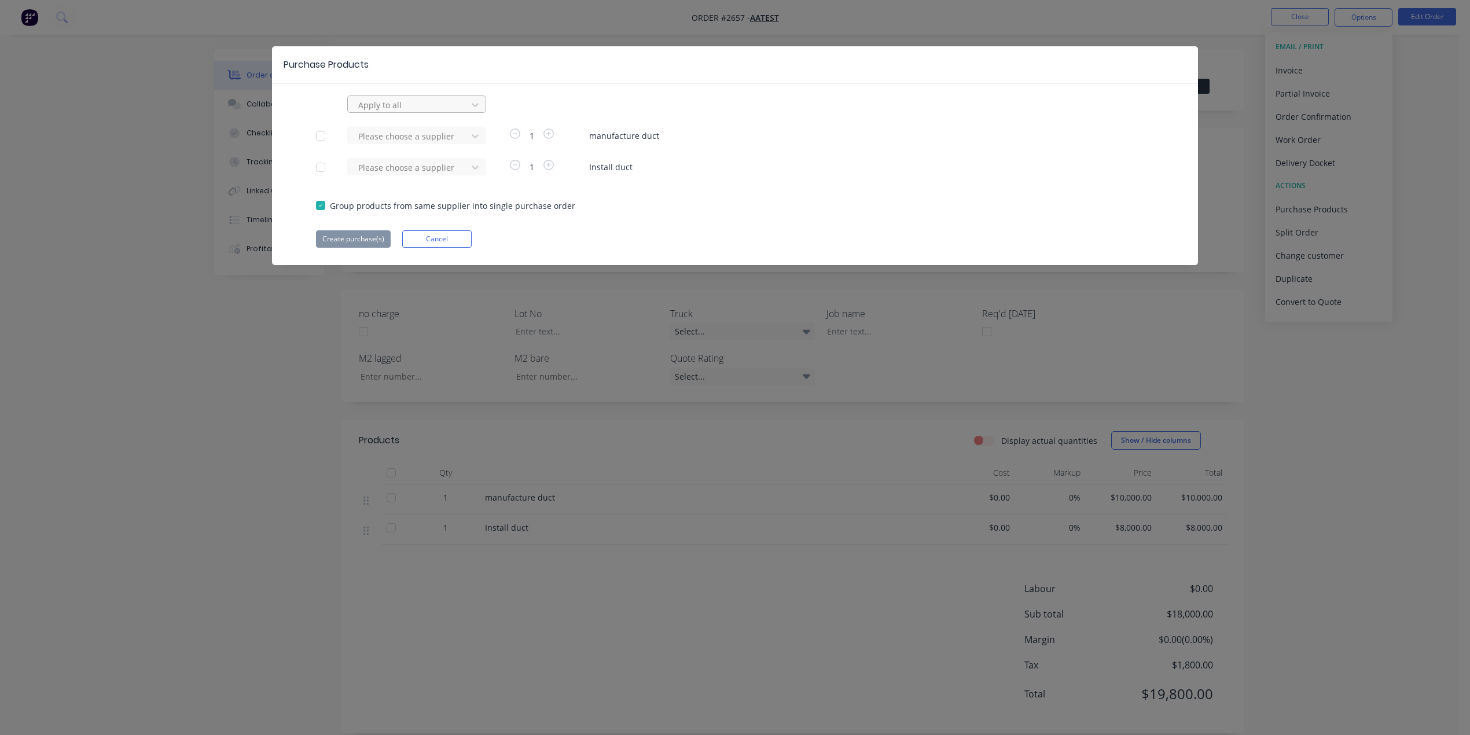
click at [418, 105] on div at bounding box center [409, 105] width 104 height 14
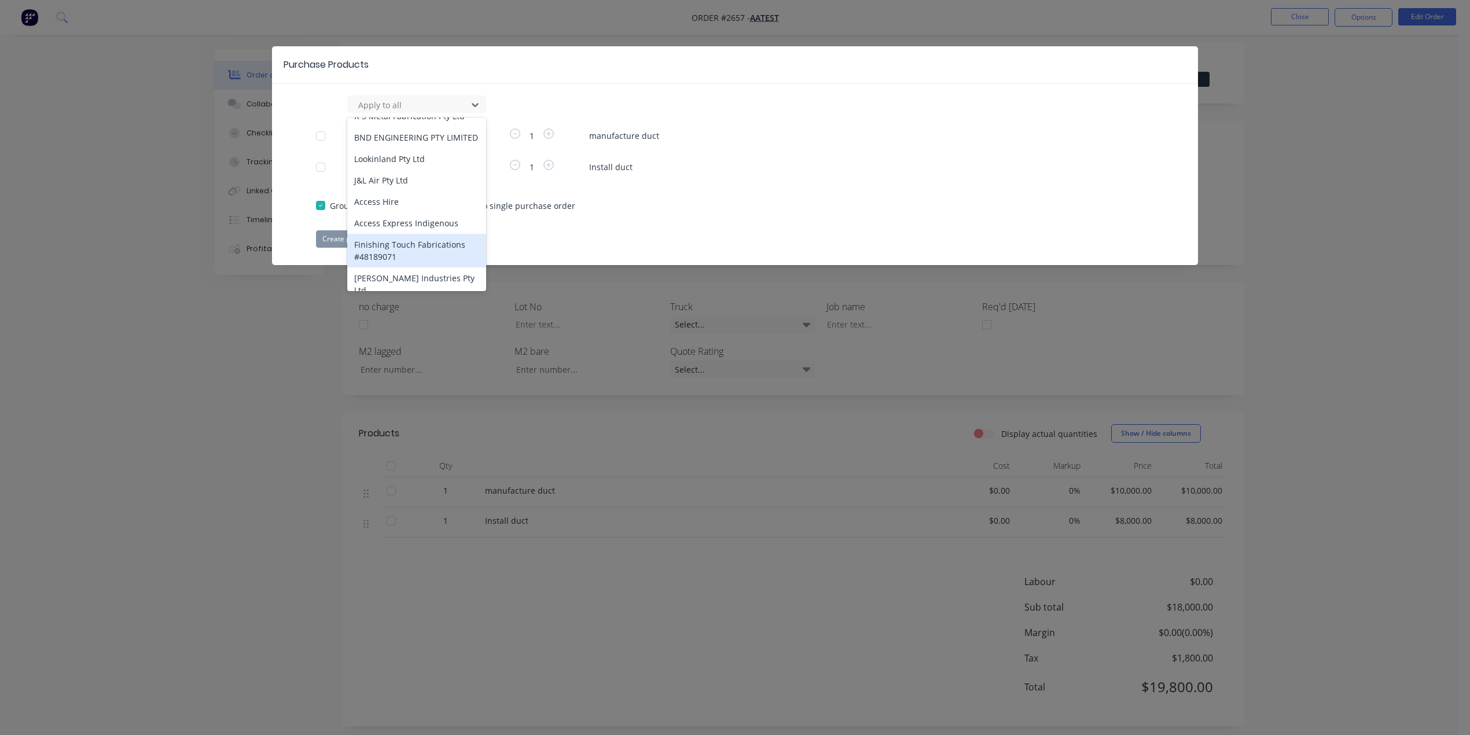
scroll to position [19, 0]
click at [398, 189] on div "J&L Air Pty Ltd" at bounding box center [416, 180] width 139 height 21
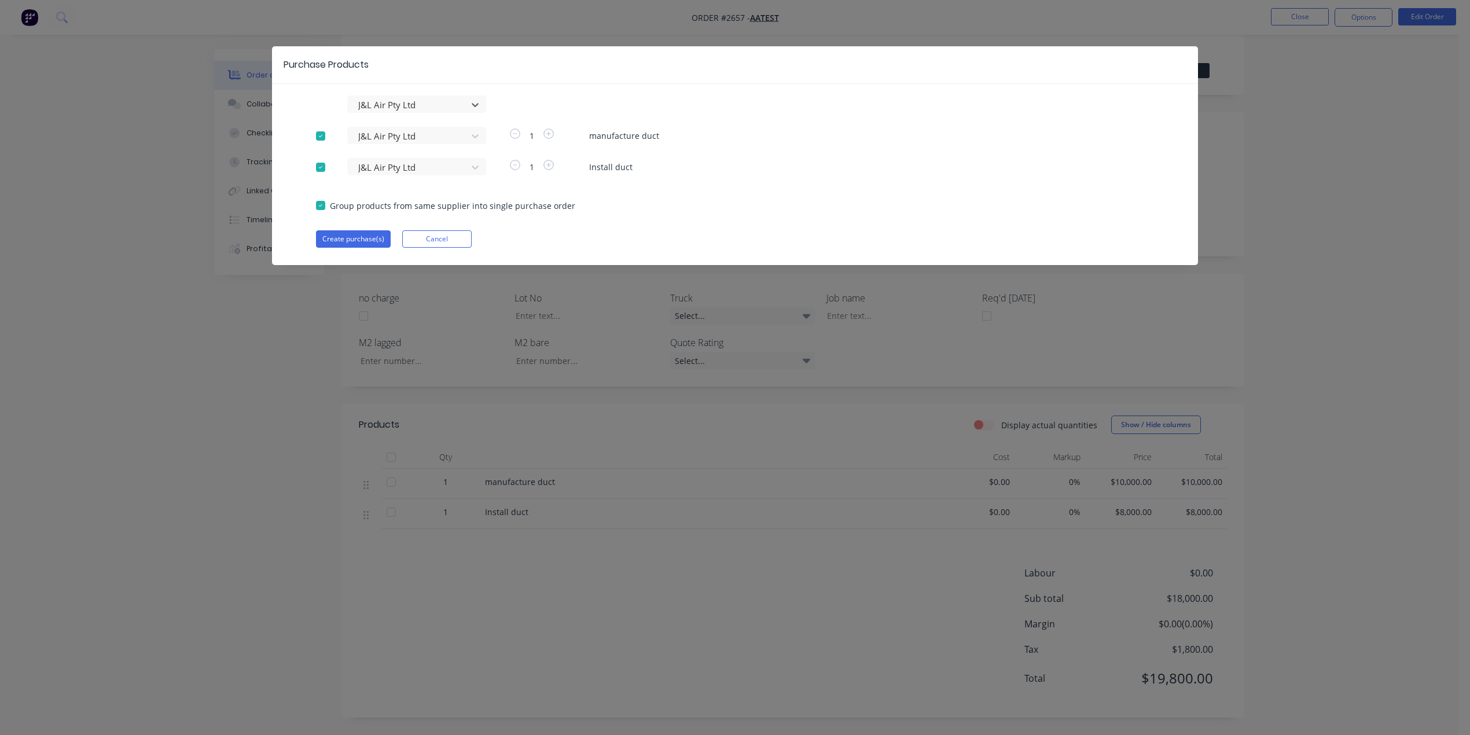
click at [319, 135] on div at bounding box center [320, 135] width 23 height 23
click at [471, 133] on icon at bounding box center [475, 136] width 12 height 12
click at [792, 214] on div "J&L Air Pty Ltd J&L Air Pty Ltd 1 manufacture duct J&L Air Pty Ltd 1 Install du…" at bounding box center [735, 171] width 926 height 152
click at [450, 236] on button "Cancel" at bounding box center [436, 238] width 69 height 17
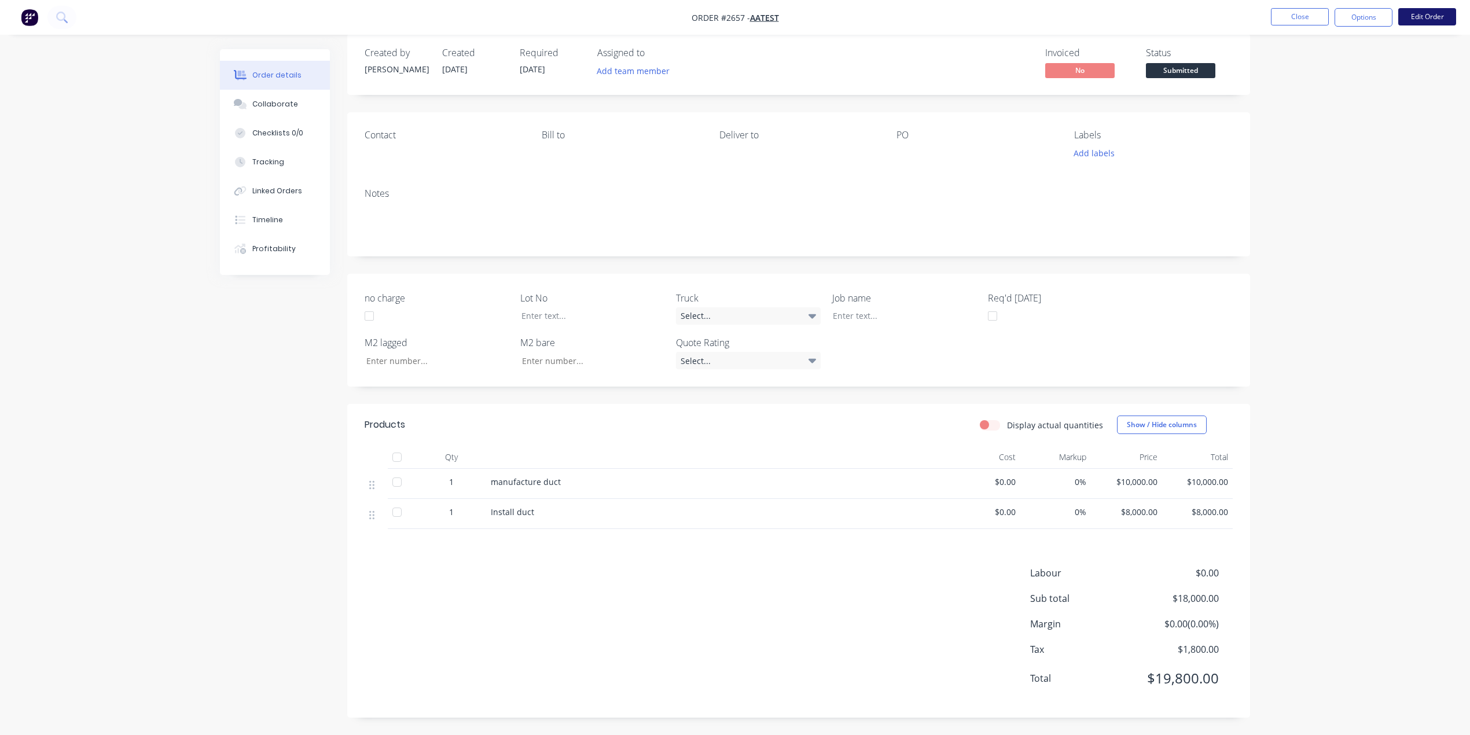
click at [1416, 22] on button "Edit Order" at bounding box center [1427, 16] width 58 height 17
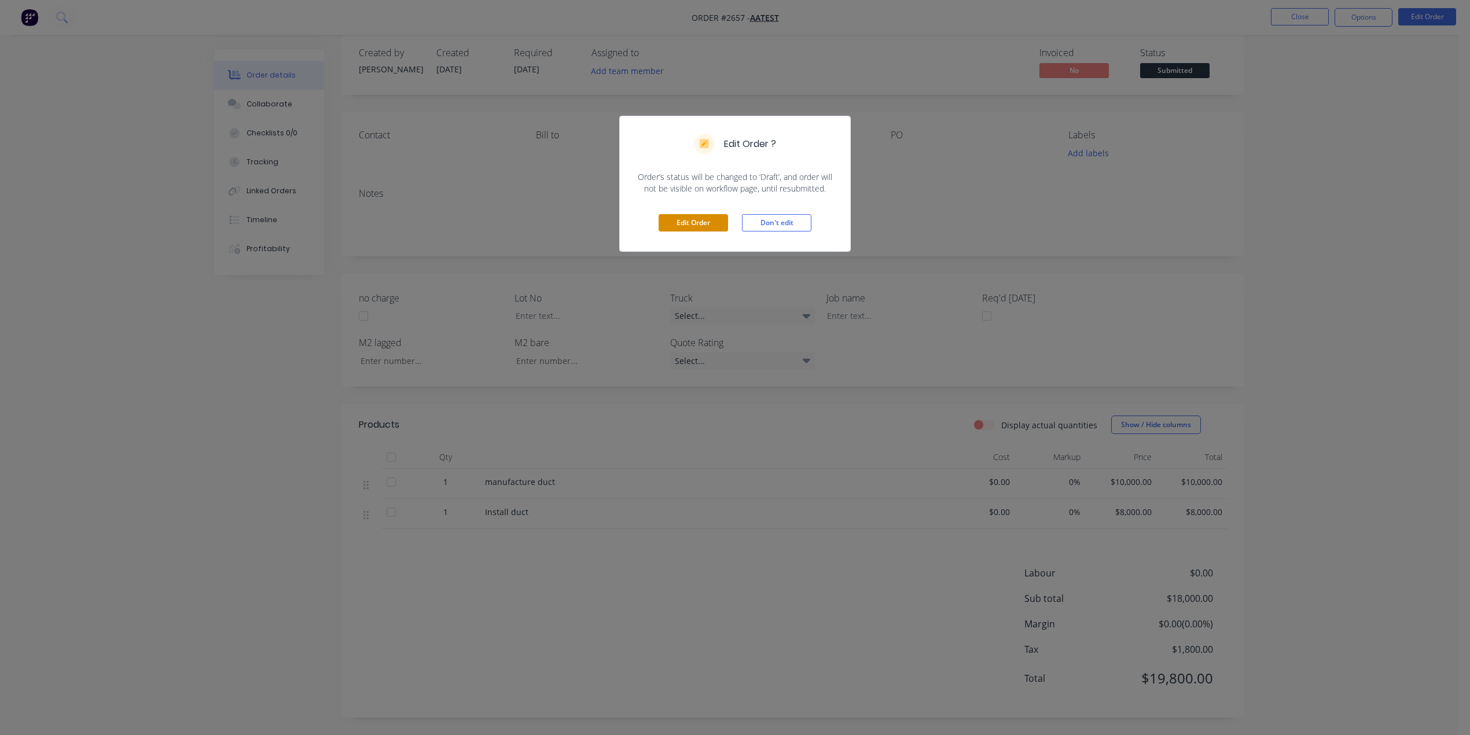
click at [693, 219] on button "Edit Order" at bounding box center [693, 222] width 69 height 17
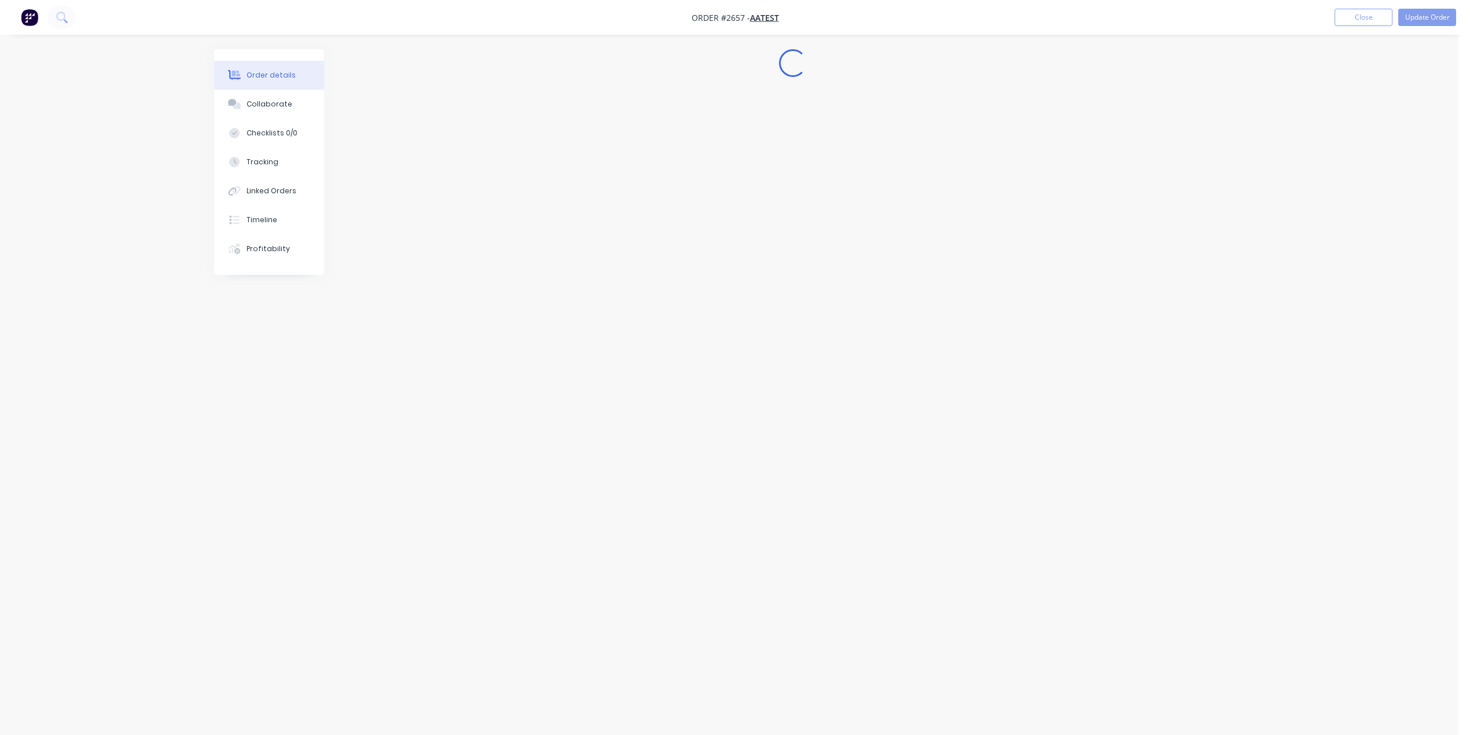
scroll to position [0, 0]
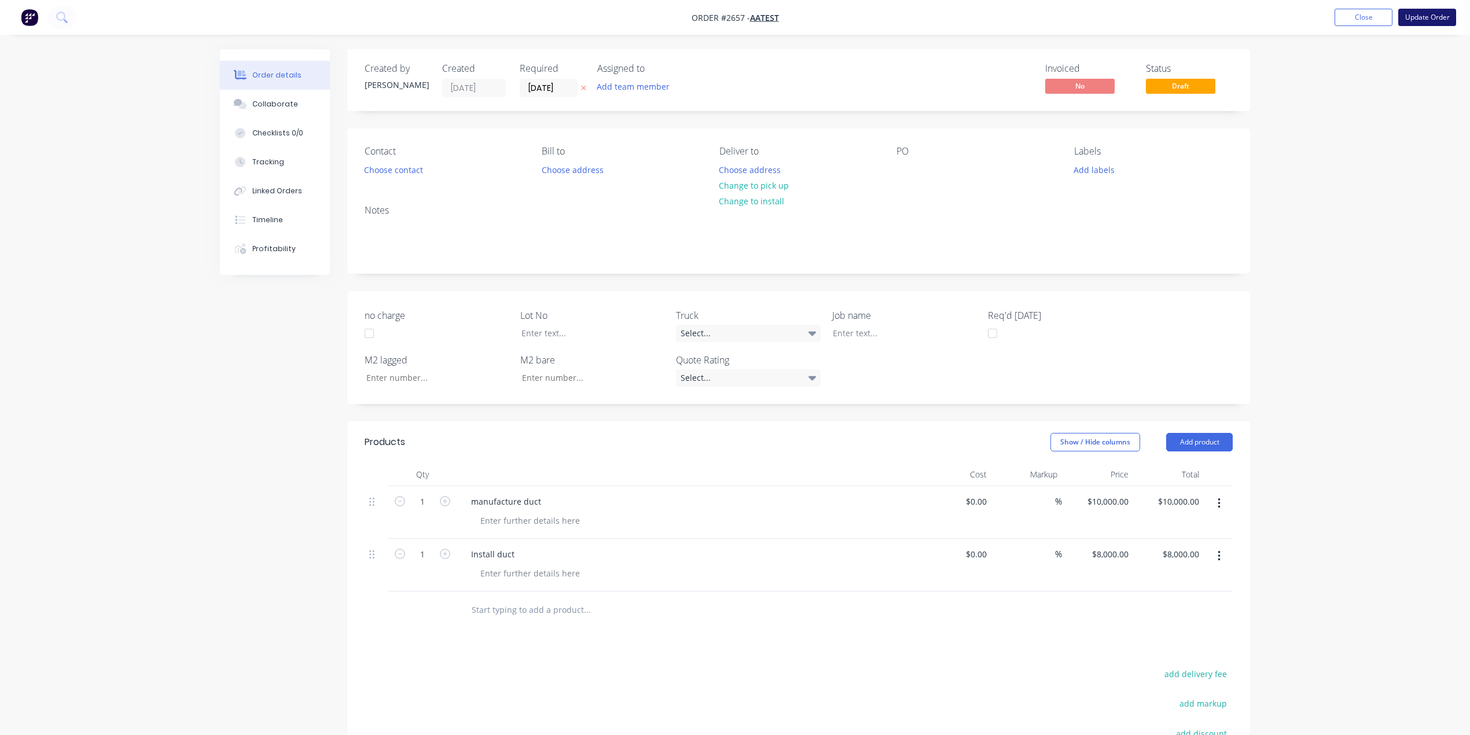
click at [1432, 17] on button "Update Order" at bounding box center [1427, 17] width 58 height 17
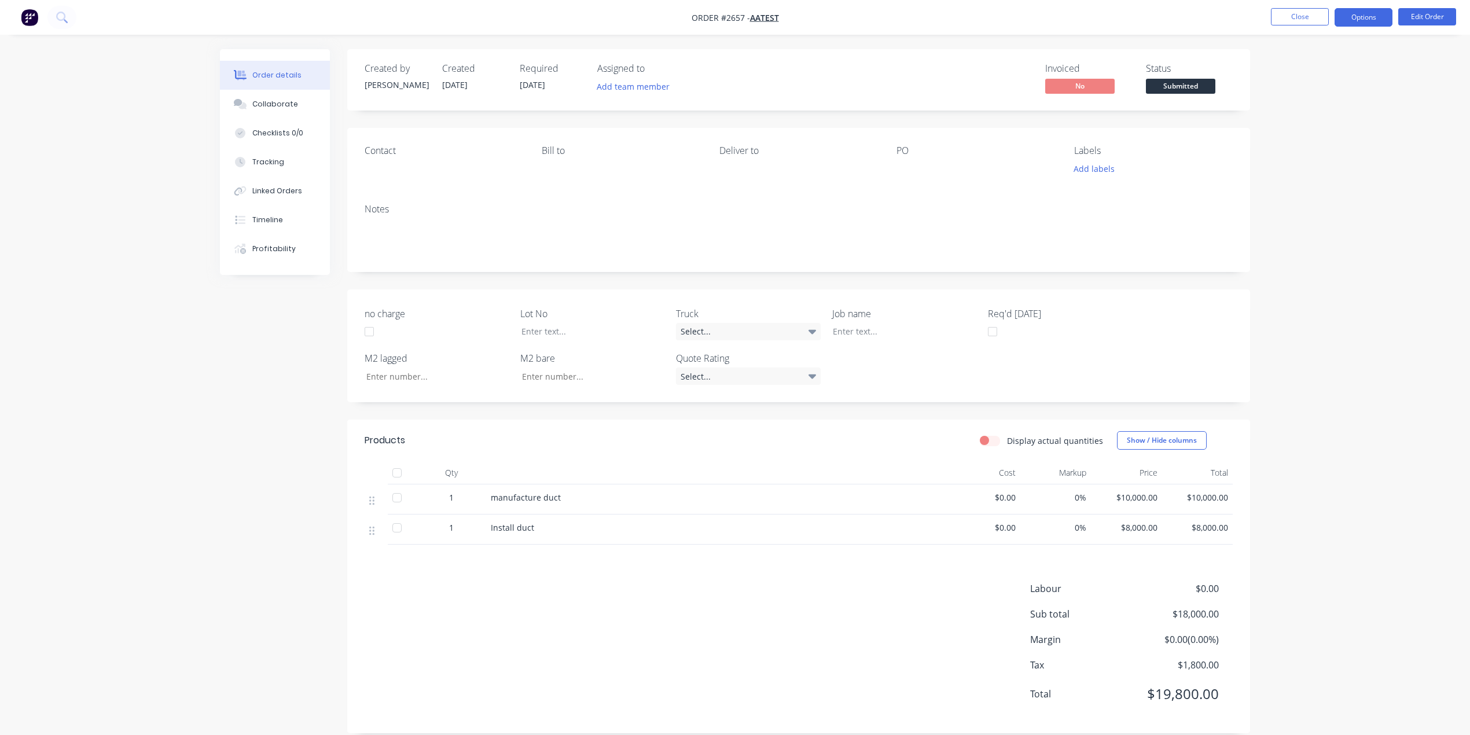
click at [1366, 24] on button "Options" at bounding box center [1364, 17] width 58 height 19
click at [1327, 207] on div "Purchase Products" at bounding box center [1329, 209] width 106 height 17
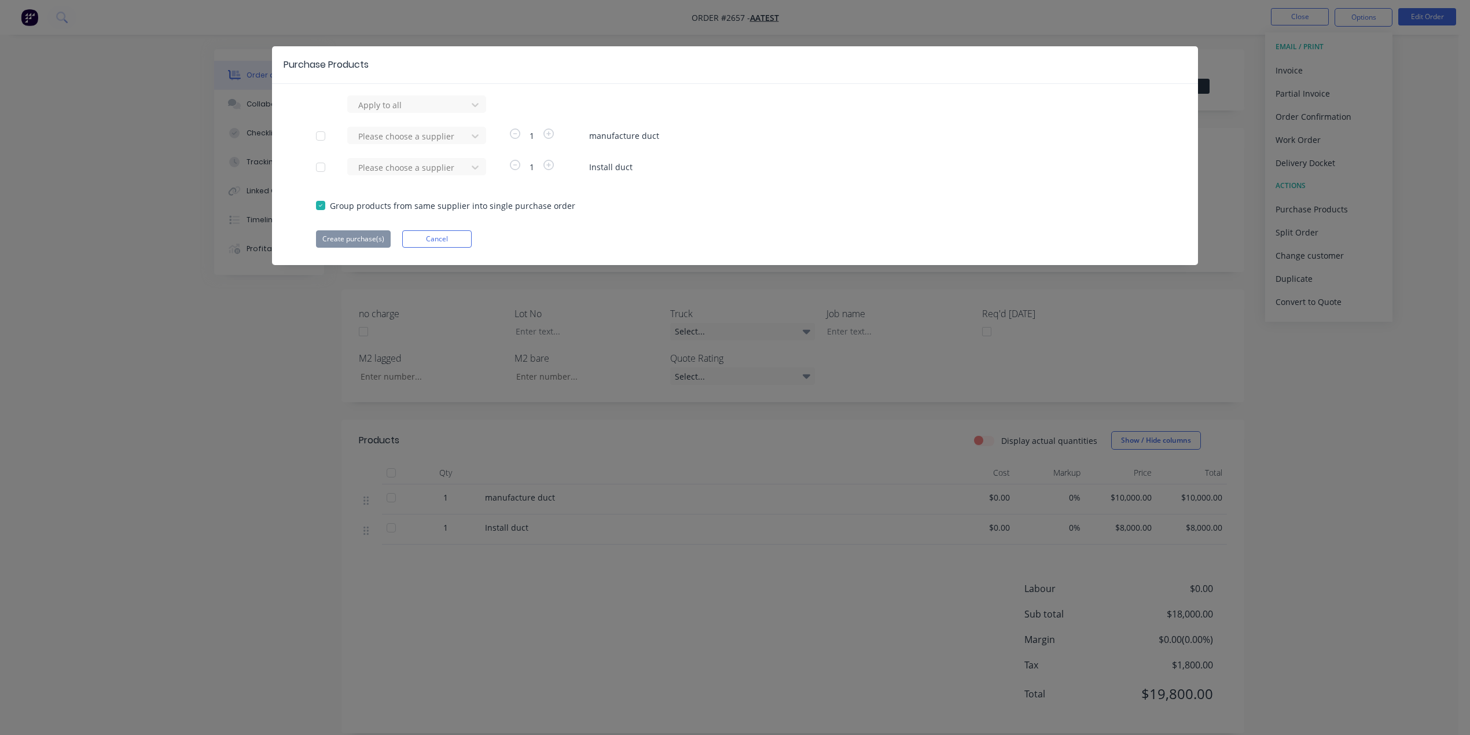
click at [321, 167] on div at bounding box center [320, 167] width 23 height 23
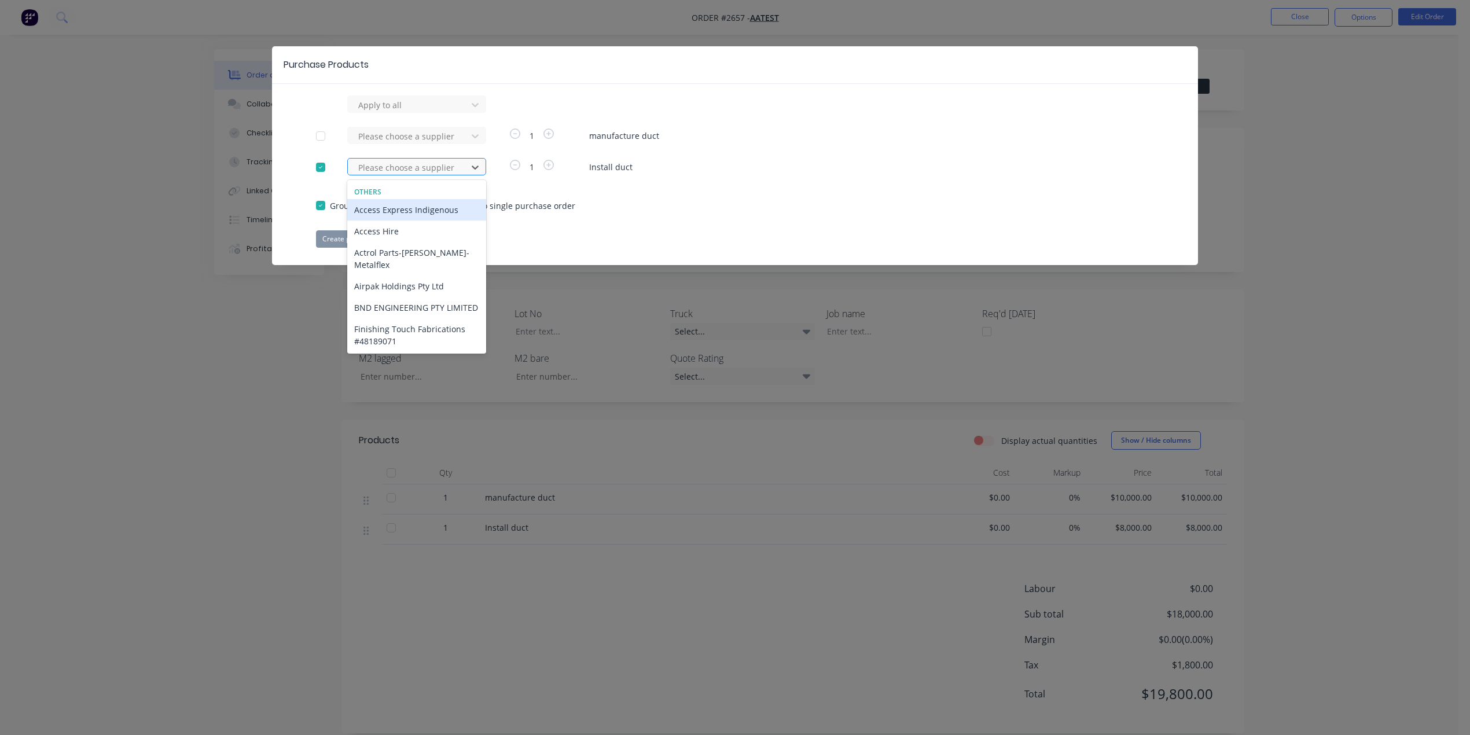
click at [426, 163] on div at bounding box center [409, 167] width 104 height 14
type input "j"
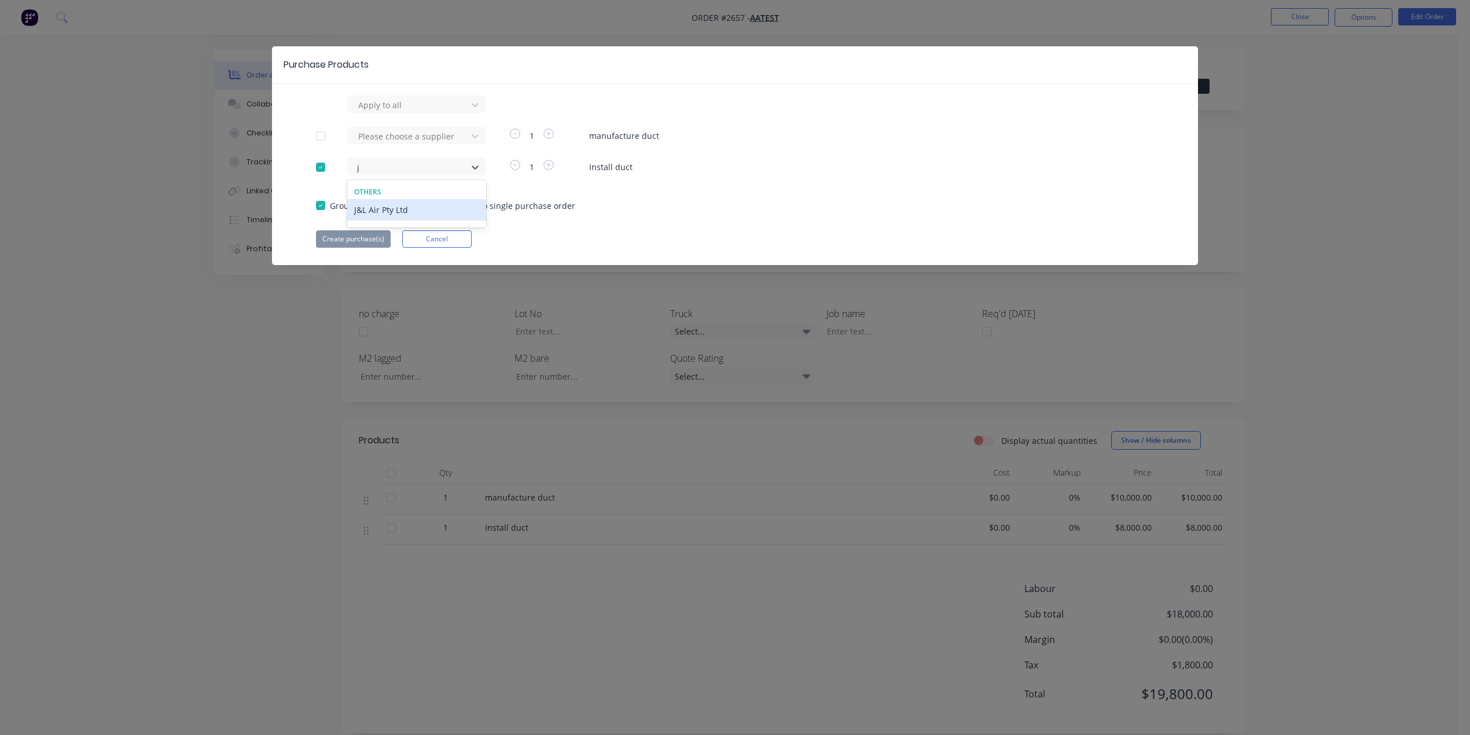
click at [403, 207] on div "J&L Air Pty Ltd" at bounding box center [416, 209] width 139 height 21
click at [346, 237] on button "Create purchase(s)" at bounding box center [353, 238] width 75 height 17
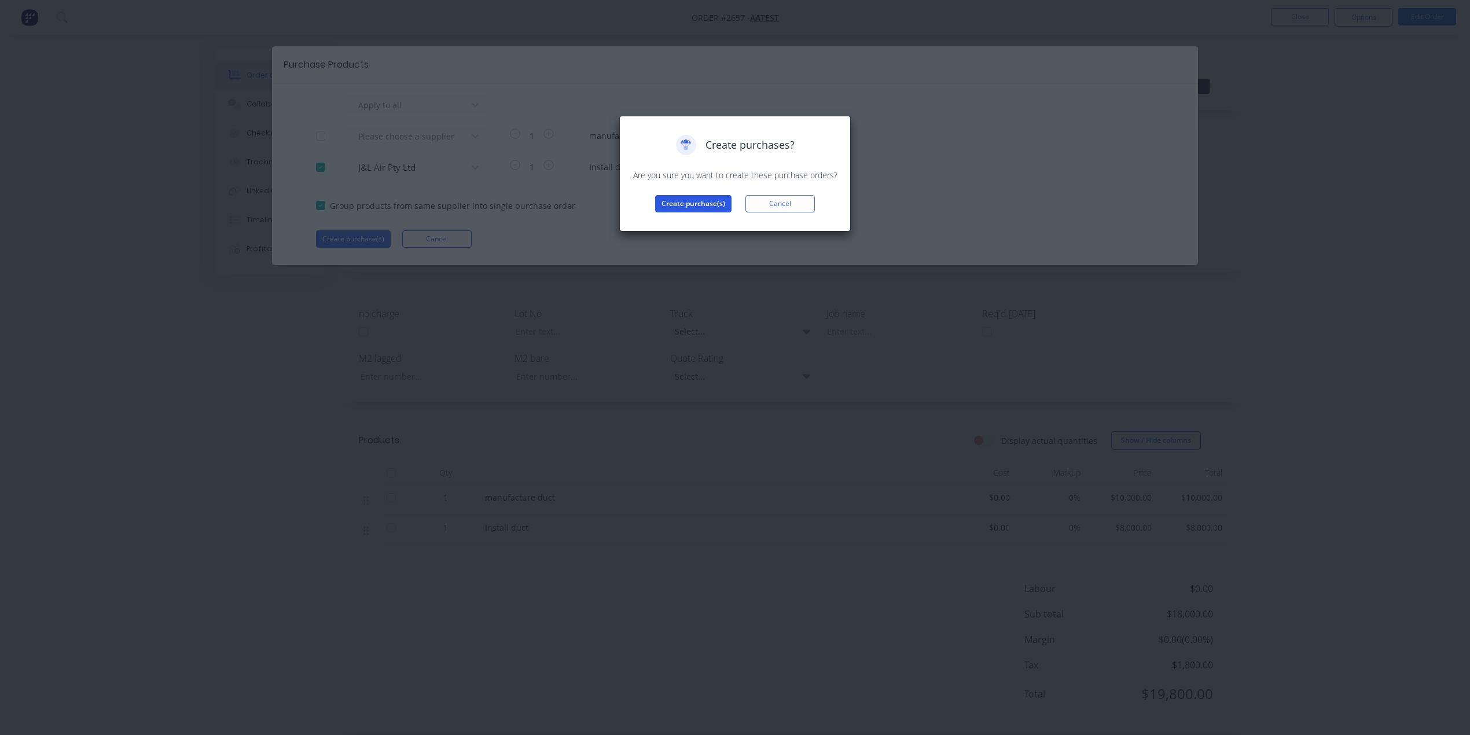
click at [681, 207] on button "Create purchase(s)" at bounding box center [693, 203] width 76 height 17
click at [686, 219] on button "View purchase(s)" at bounding box center [693, 222] width 69 height 17
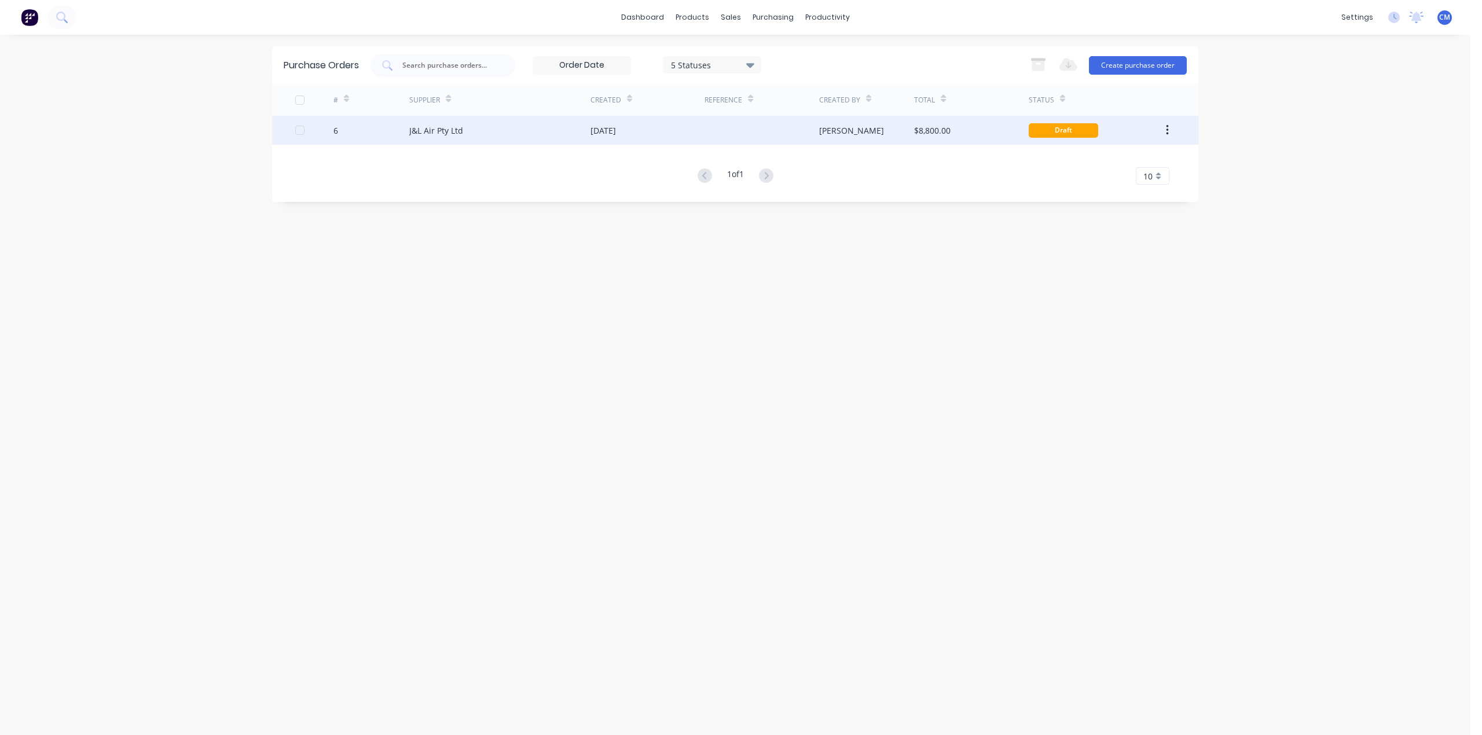
click at [1159, 131] on button "button" at bounding box center [1166, 130] width 27 height 21
click at [866, 127] on div "[PERSON_NAME]" at bounding box center [866, 130] width 95 height 29
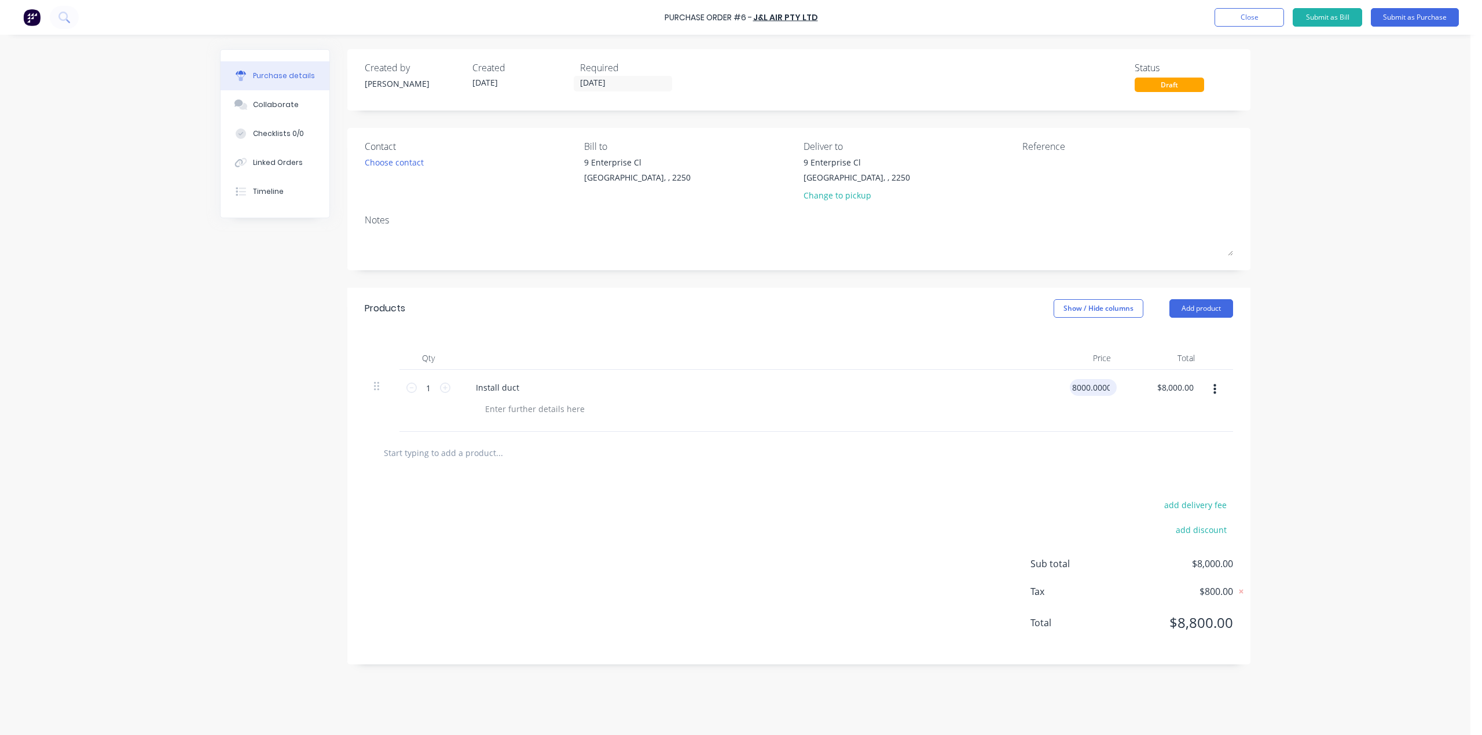
click at [1086, 385] on input "8000.0000" at bounding box center [1091, 387] width 42 height 17
click at [1088, 385] on input "8000.0000" at bounding box center [1089, 387] width 45 height 17
click at [947, 397] on div "Install duct" at bounding box center [746, 401] width 579 height 62
click at [1074, 390] on div "8000 8000" at bounding box center [1078, 401] width 84 height 62
type input "$6,800.00"
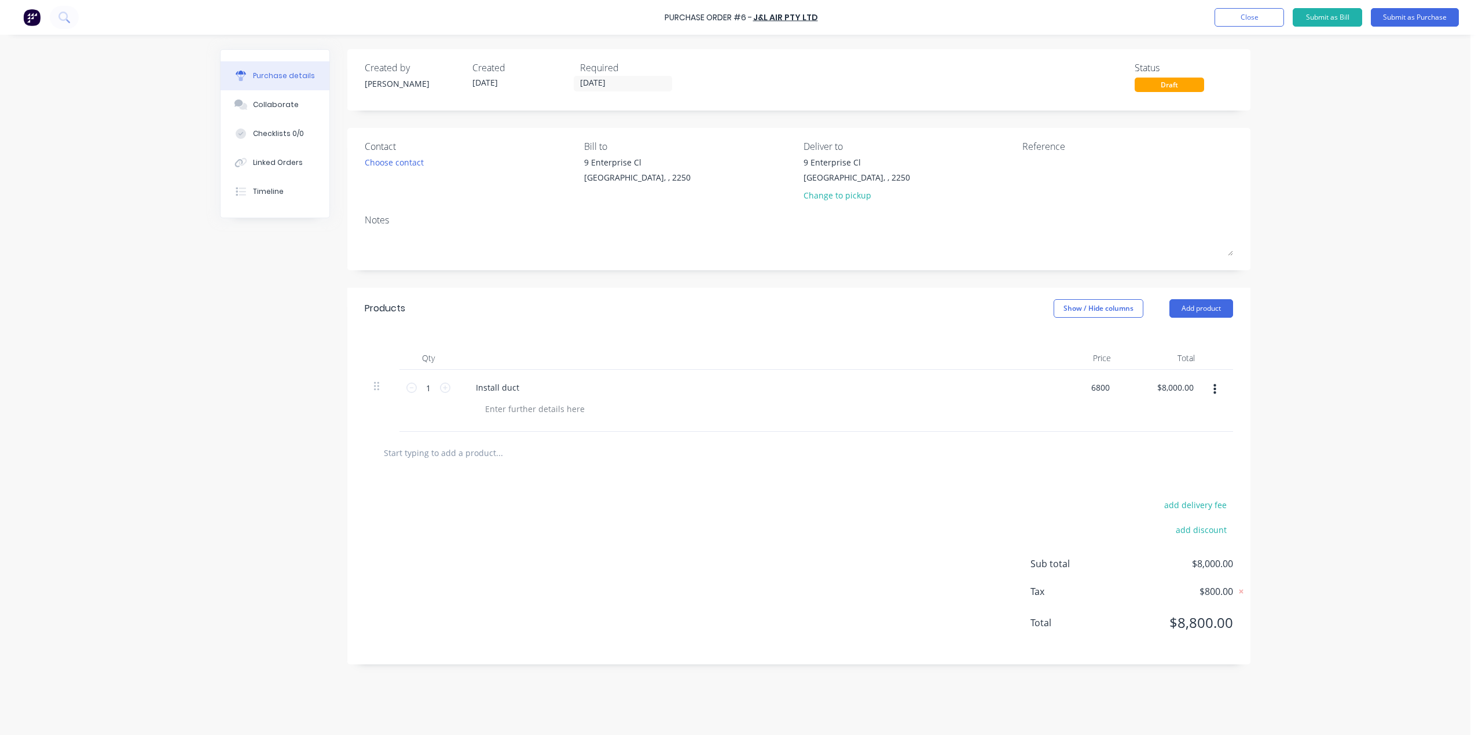
type input "$6,800.00"
click at [1045, 458] on div at bounding box center [799, 452] width 850 height 23
click at [1265, 19] on button "Close" at bounding box center [1248, 17] width 69 height 19
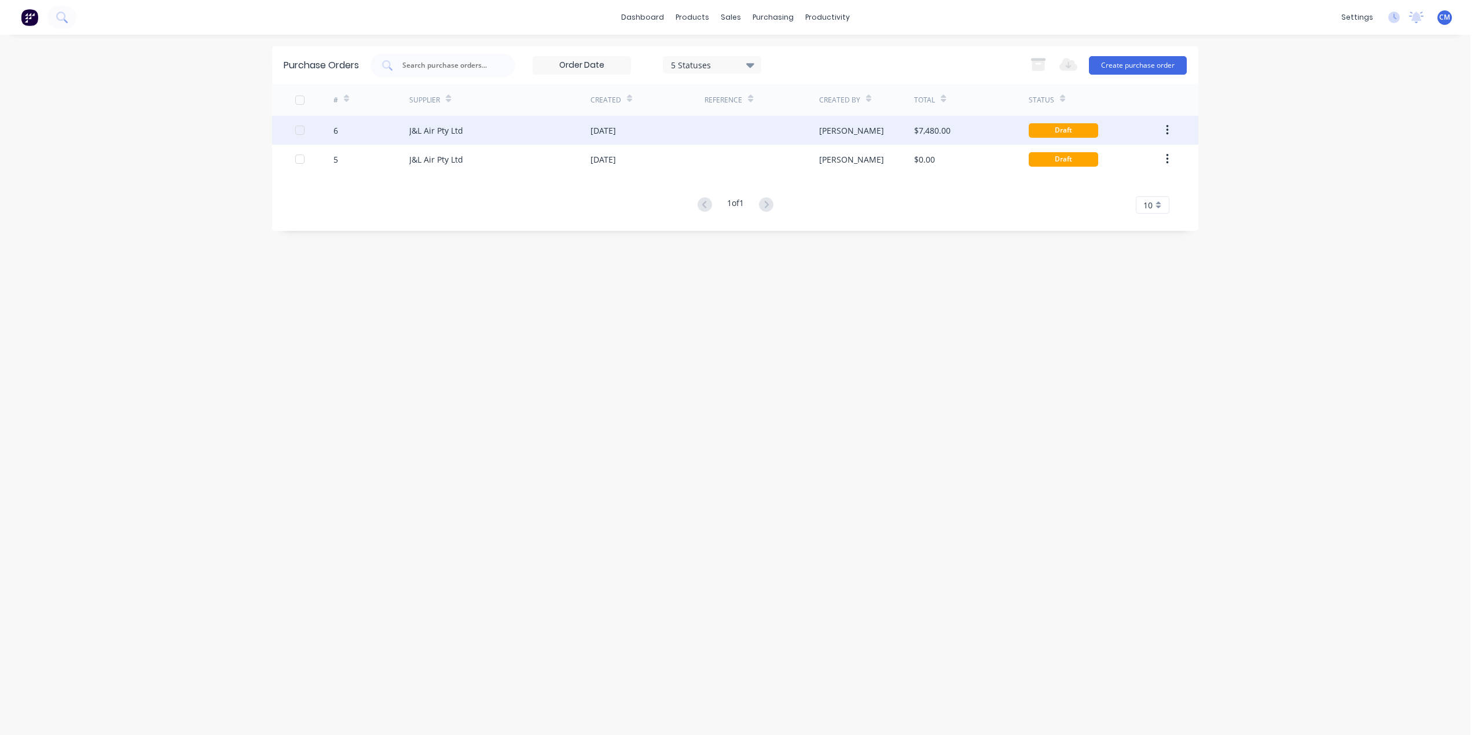
click at [442, 135] on div "J&L Air Pty Ltd" at bounding box center [436, 130] width 54 height 12
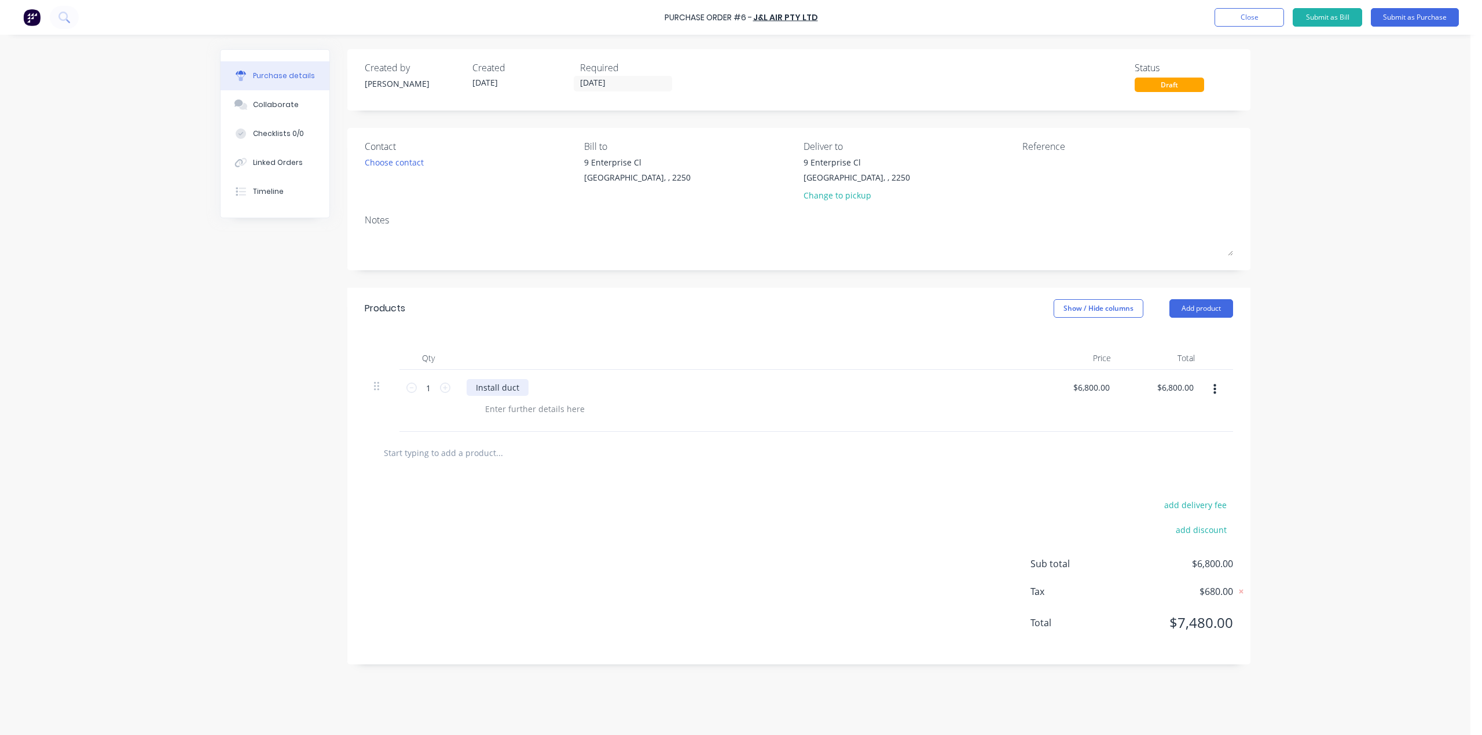
click at [517, 391] on div "Install duct" at bounding box center [497, 387] width 62 height 17
click at [844, 175] on div "[GEOGRAPHIC_DATA], , 2250" at bounding box center [856, 177] width 106 height 12
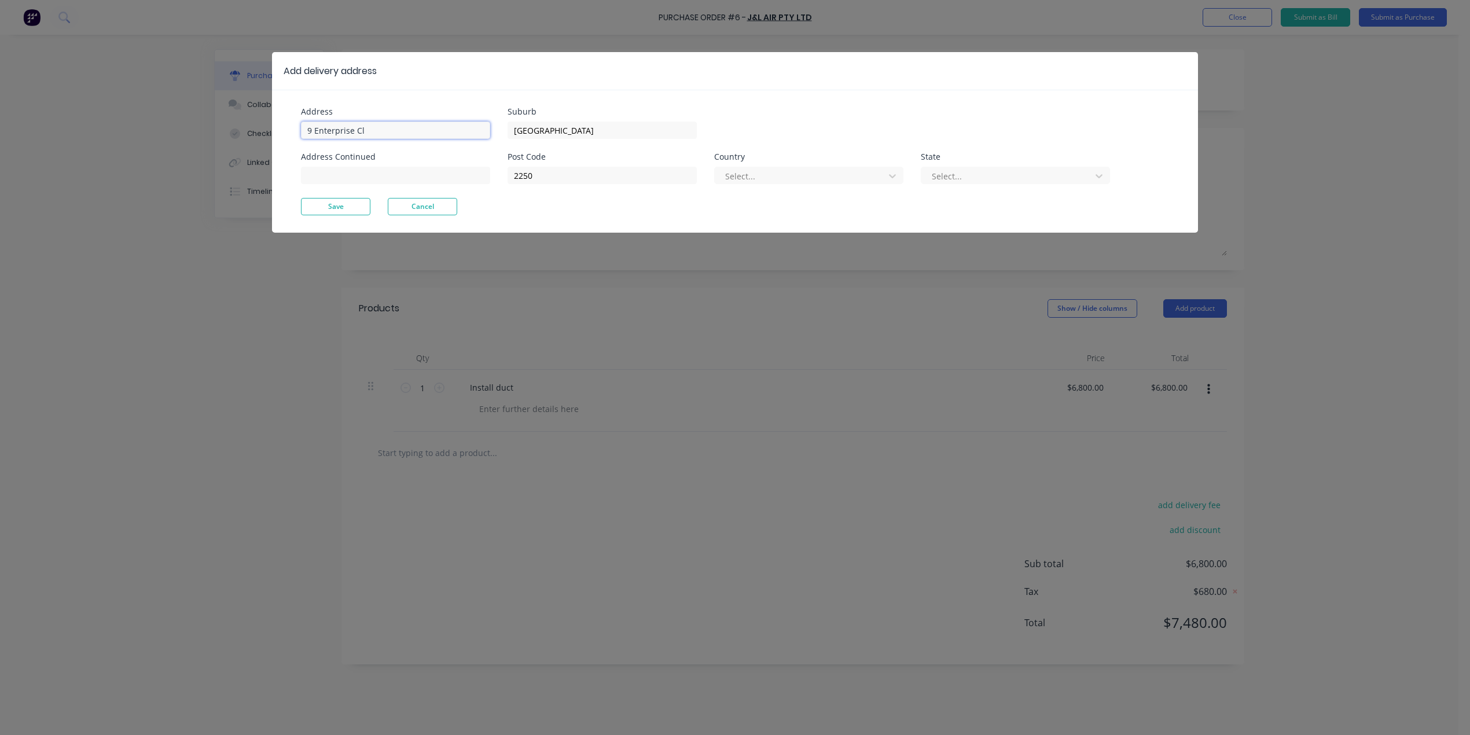
click at [436, 125] on input "9 Enterprise Cl" at bounding box center [395, 130] width 189 height 17
type input "[STREET_ADDRESS][PERSON_NAME]"
drag, startPoint x: 639, startPoint y: 132, endPoint x: 186, endPoint y: 112, distance: 453.6
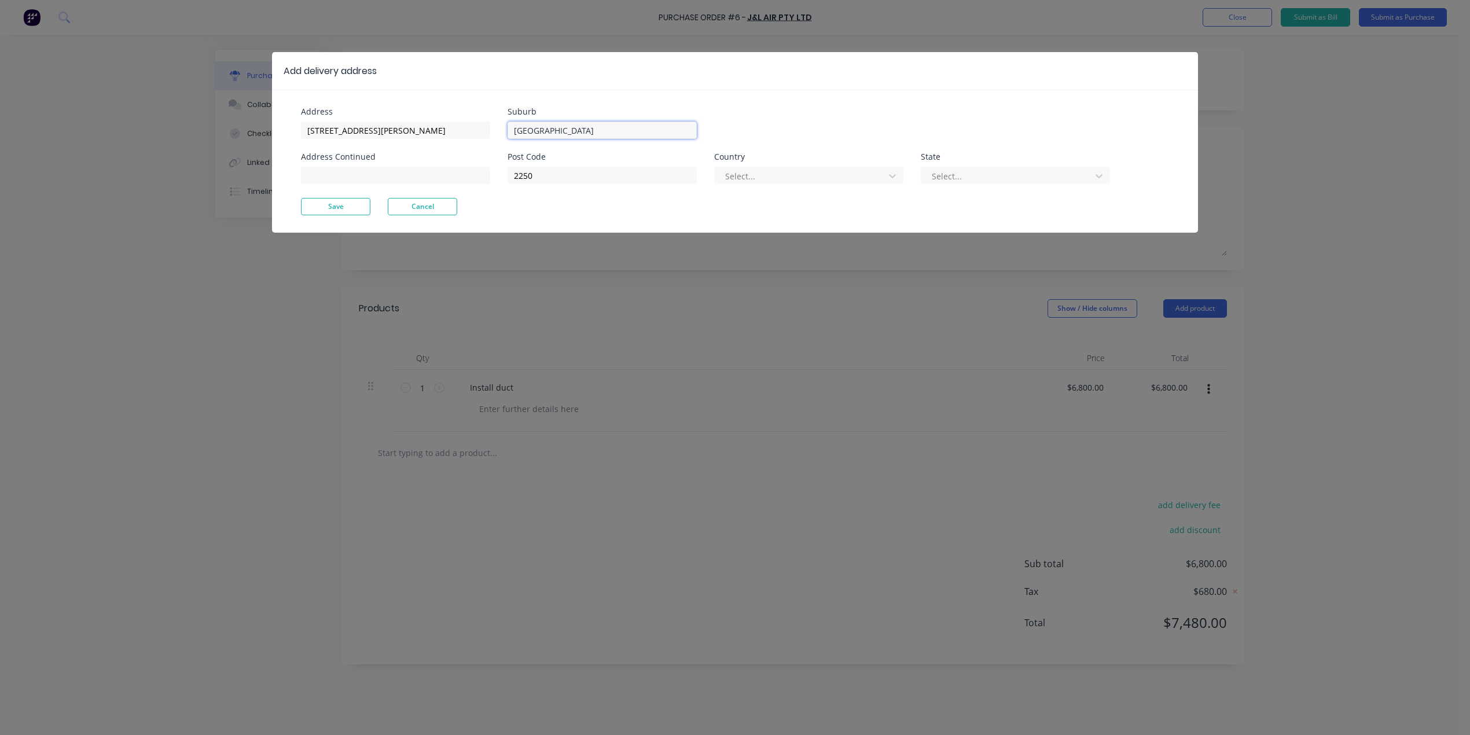
click at [186, 112] on div "Add delivery address Address [STREET_ADDRESS][PERSON_NAME] Address Continued [G…" at bounding box center [735, 367] width 1470 height 735
type input "[GEOGRAPHIC_DATA]"
click at [576, 174] on input "2250" at bounding box center [602, 175] width 189 height 17
type input "2000"
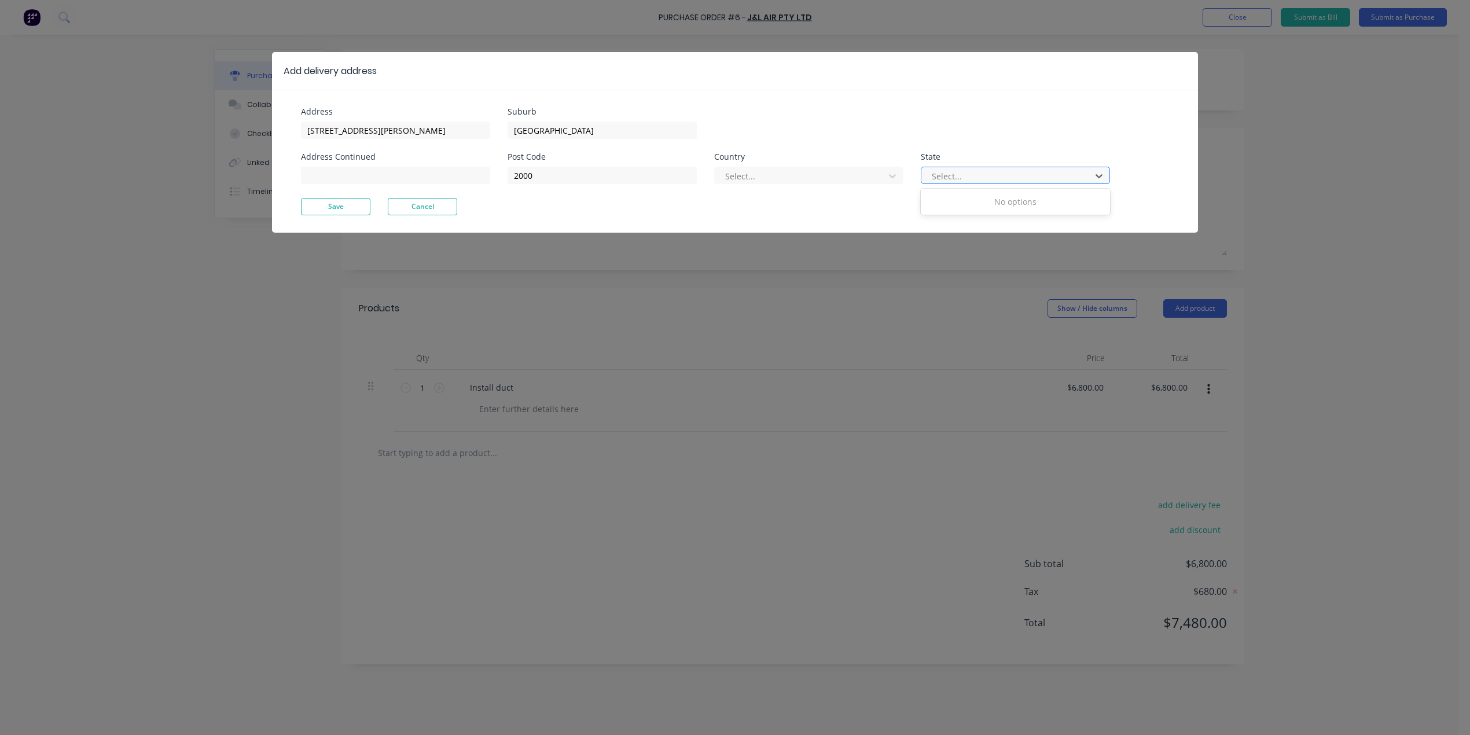
click at [942, 174] on div at bounding box center [1008, 176] width 155 height 14
click at [950, 120] on div "Suburb [GEOGRAPHIC_DATA]" at bounding box center [809, 123] width 602 height 31
click at [619, 165] on div "2000" at bounding box center [602, 174] width 189 height 20
click at [339, 204] on button "Save" at bounding box center [335, 206] width 69 height 17
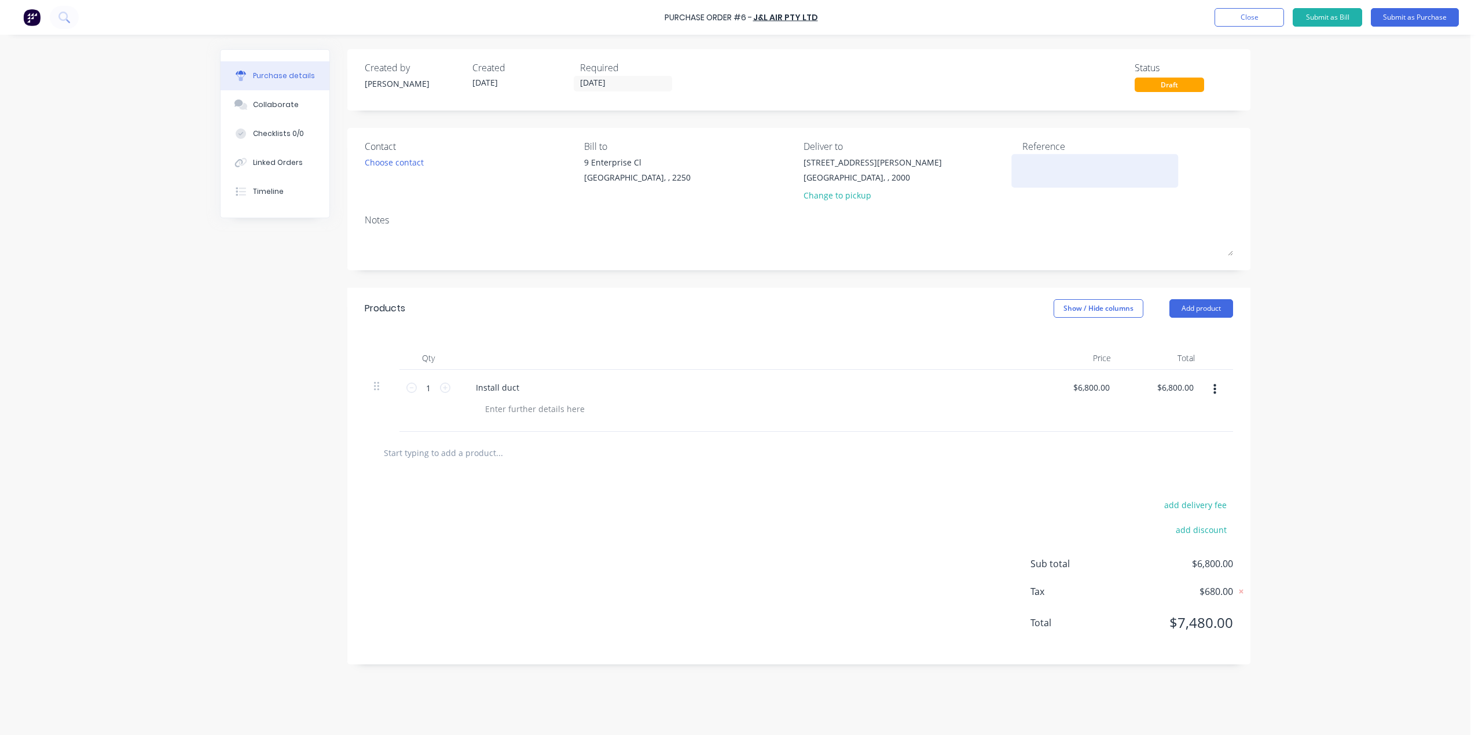
click at [1047, 162] on textarea at bounding box center [1094, 169] width 145 height 26
type textarea "[PERSON_NAME] St Project"
type textarea "x"
type textarea "[PERSON_NAME] St Project"
click at [1243, 19] on button "Close" at bounding box center [1248, 17] width 69 height 19
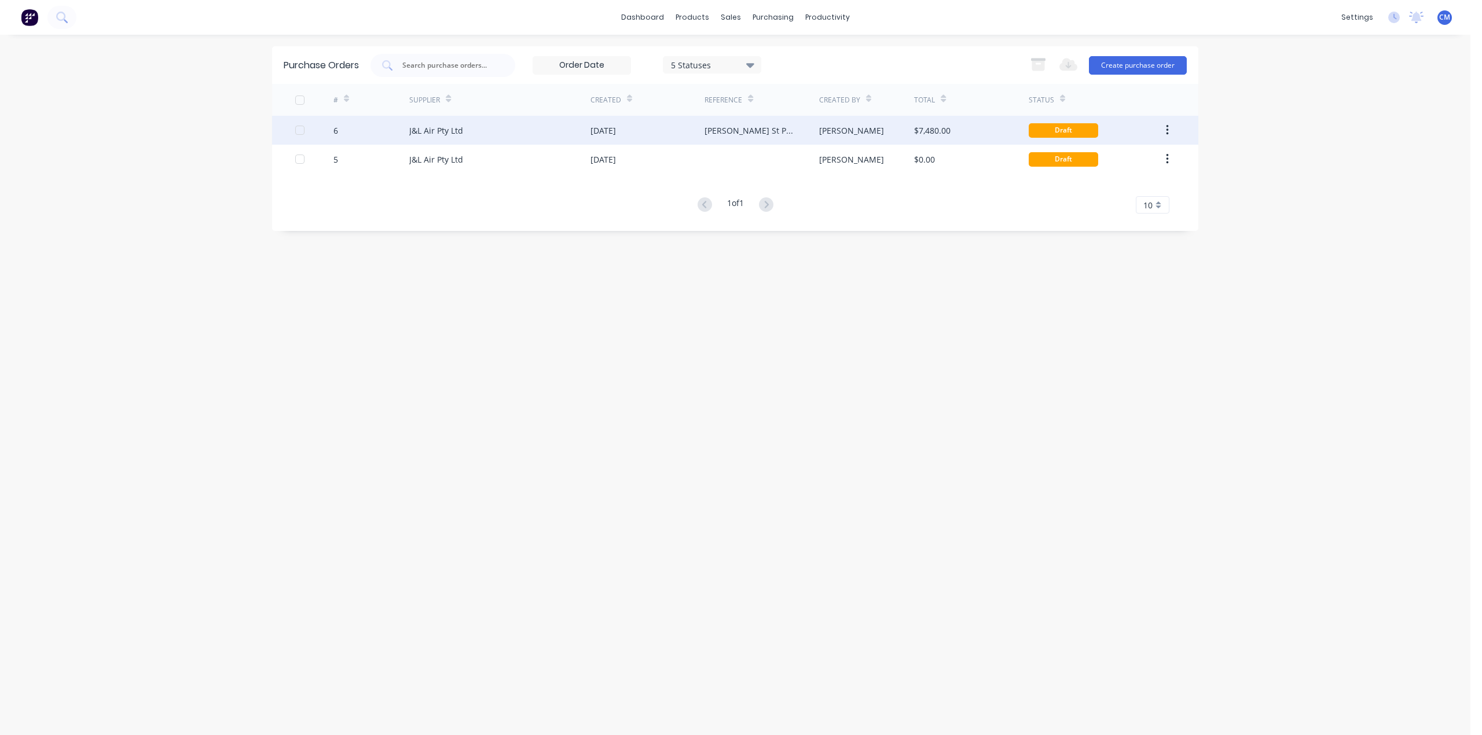
click at [556, 133] on div "J&L Air Pty Ltd" at bounding box center [499, 130] width 181 height 29
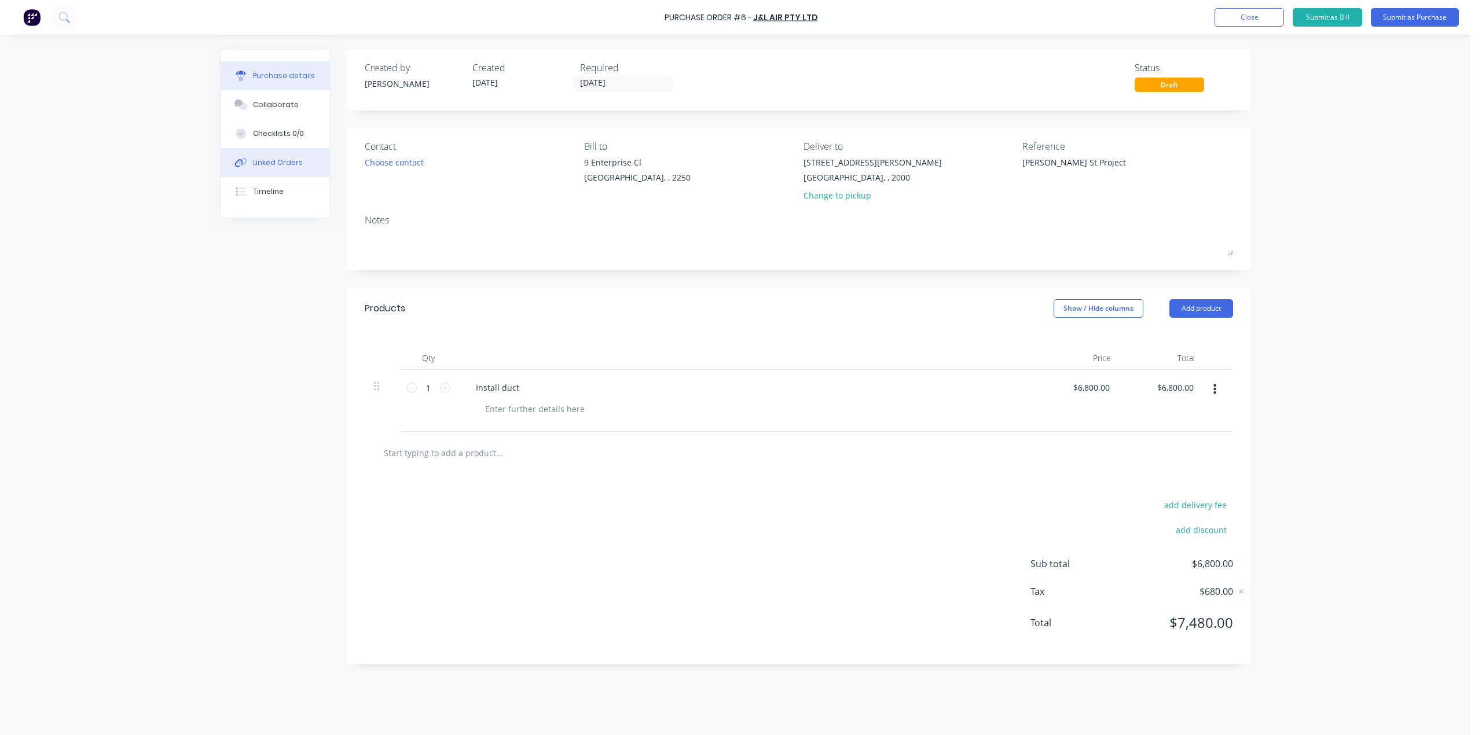
type textarea "x"
click at [276, 166] on div "Linked Orders" at bounding box center [278, 162] width 50 height 10
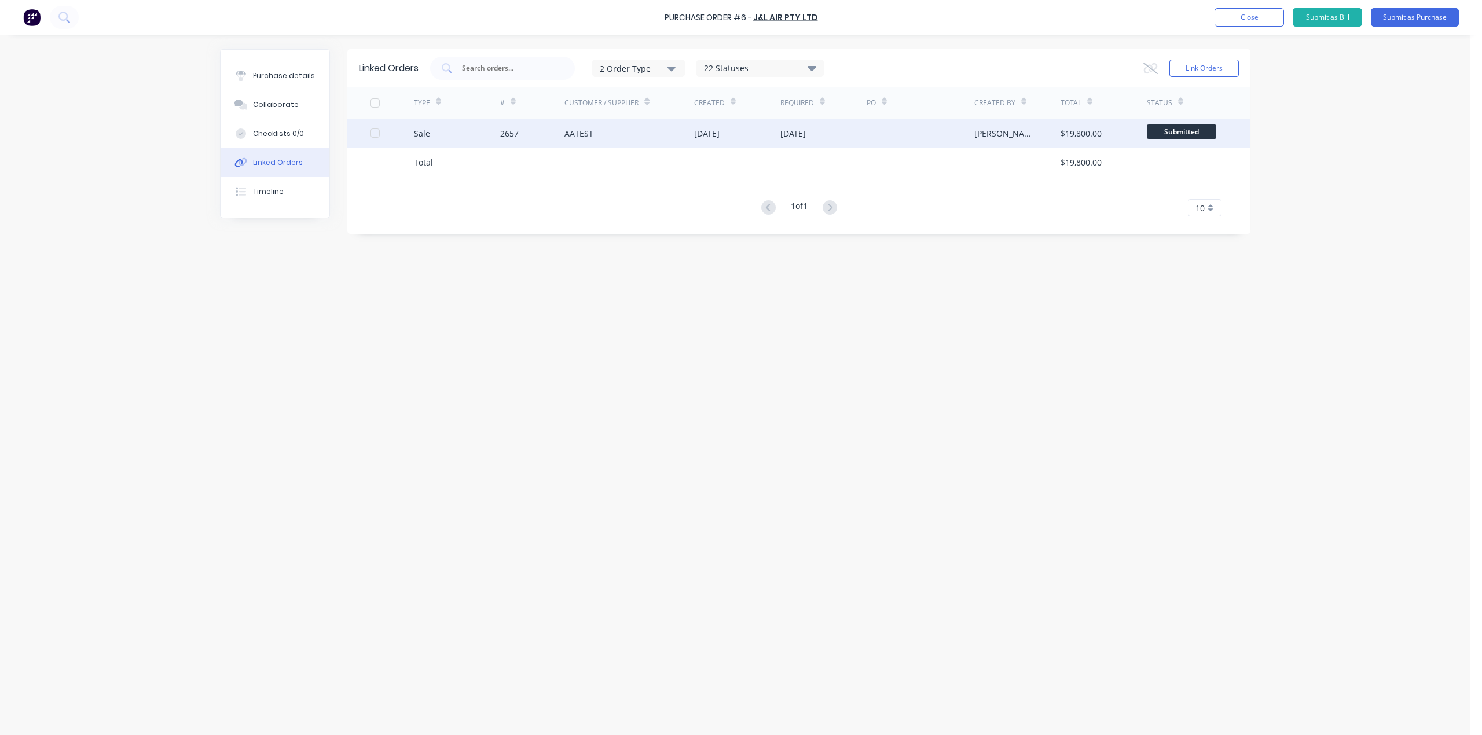
click at [595, 133] on div "AATEST" at bounding box center [629, 133] width 130 height 29
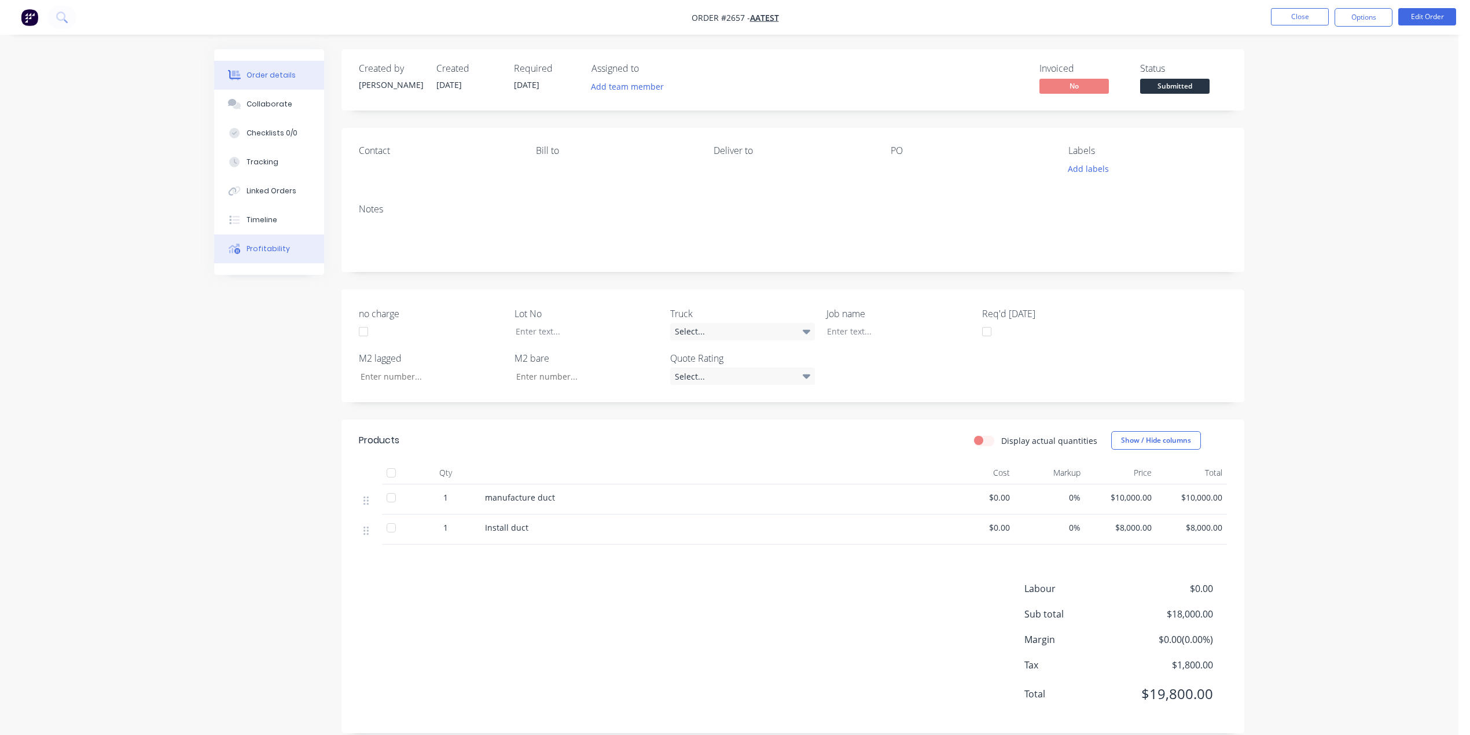
click at [284, 245] on div "Profitability" at bounding box center [268, 249] width 43 height 10
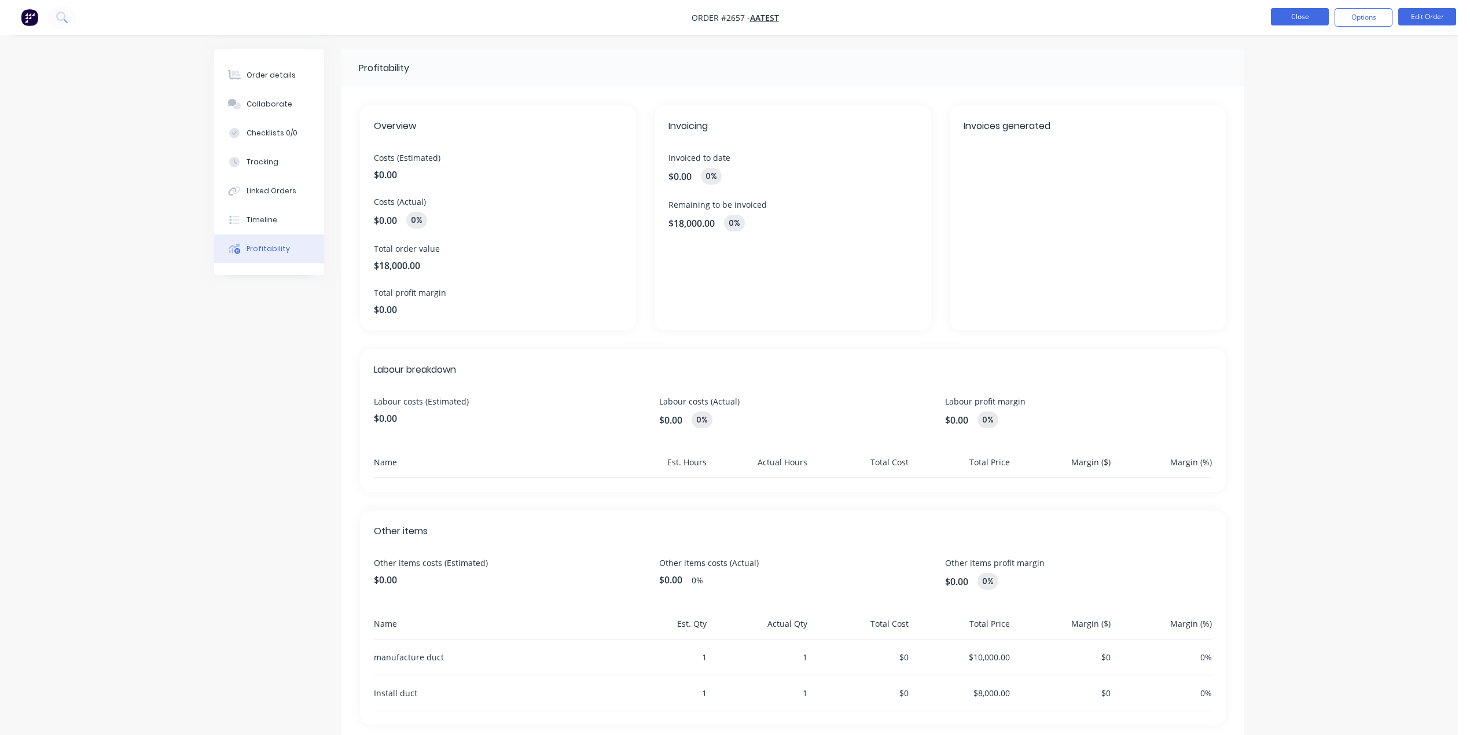
click at [1302, 19] on button "Close" at bounding box center [1300, 16] width 58 height 17
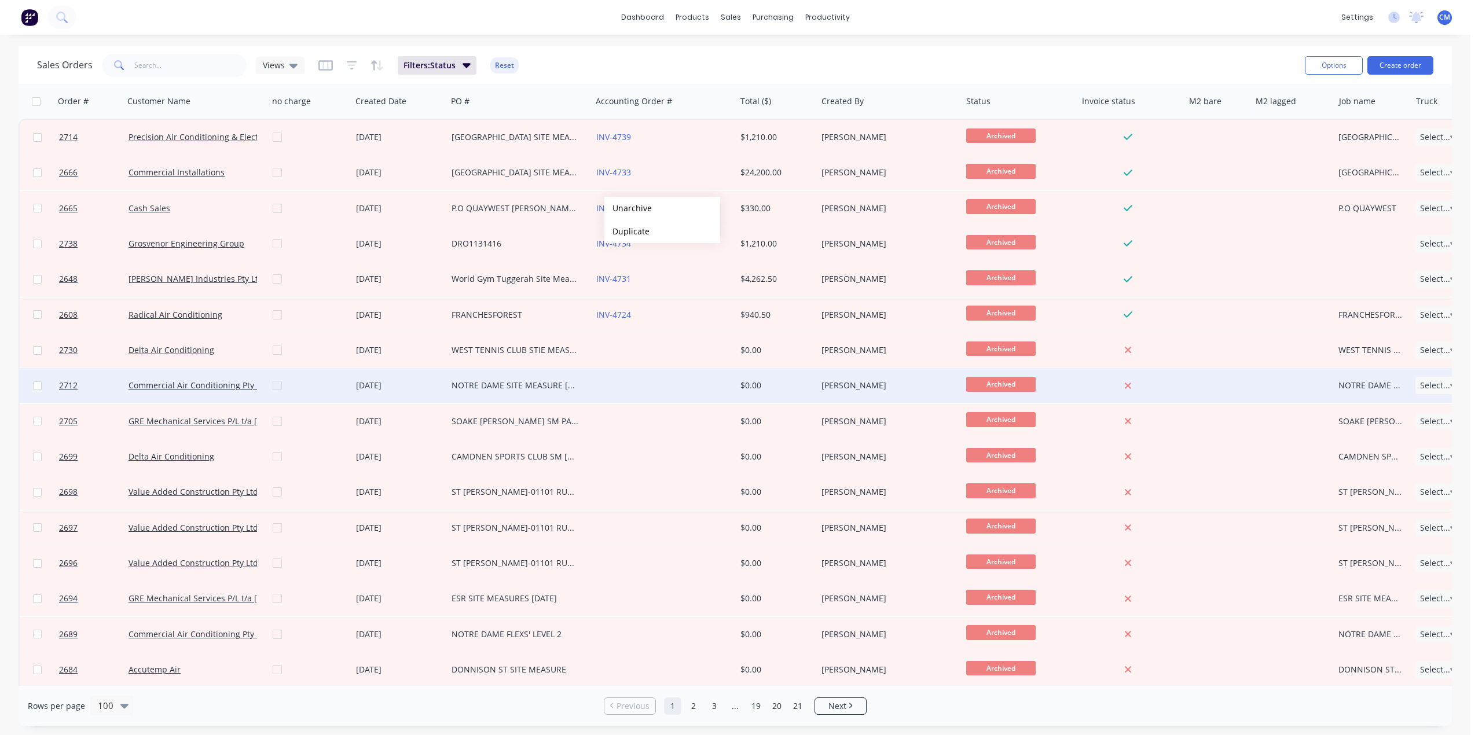
click at [649, 392] on div at bounding box center [663, 385] width 145 height 35
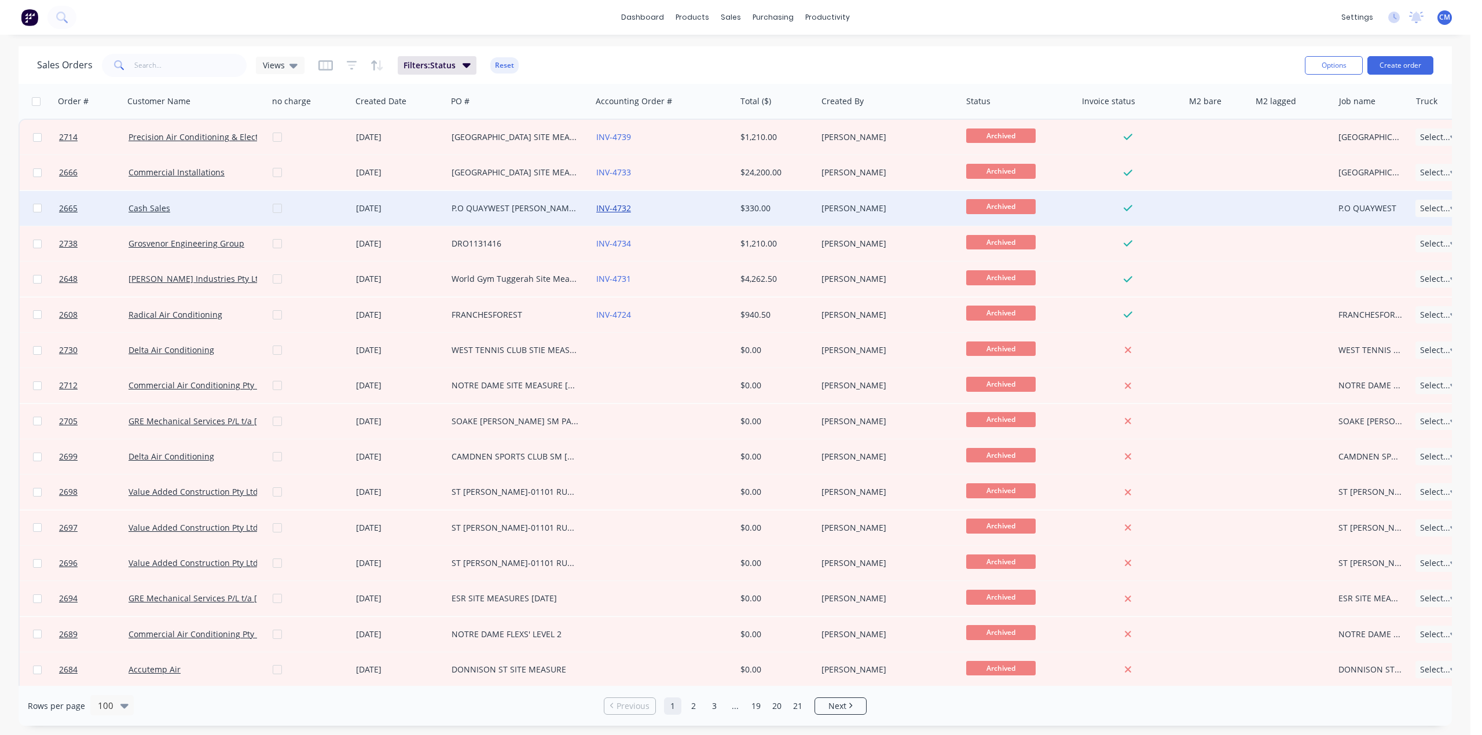
click at [621, 208] on link "INV-4732" at bounding box center [613, 208] width 35 height 11
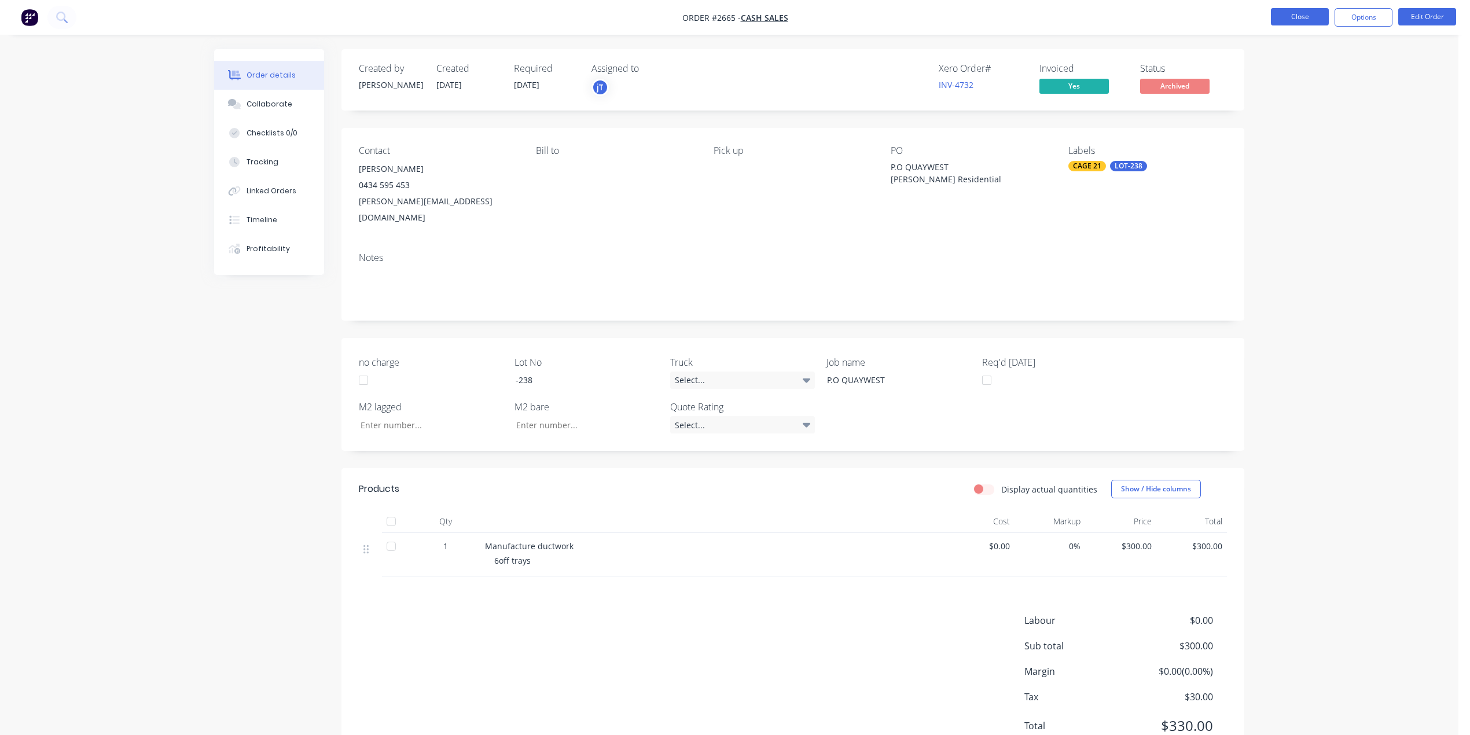
click at [1307, 9] on button "Close" at bounding box center [1300, 16] width 58 height 17
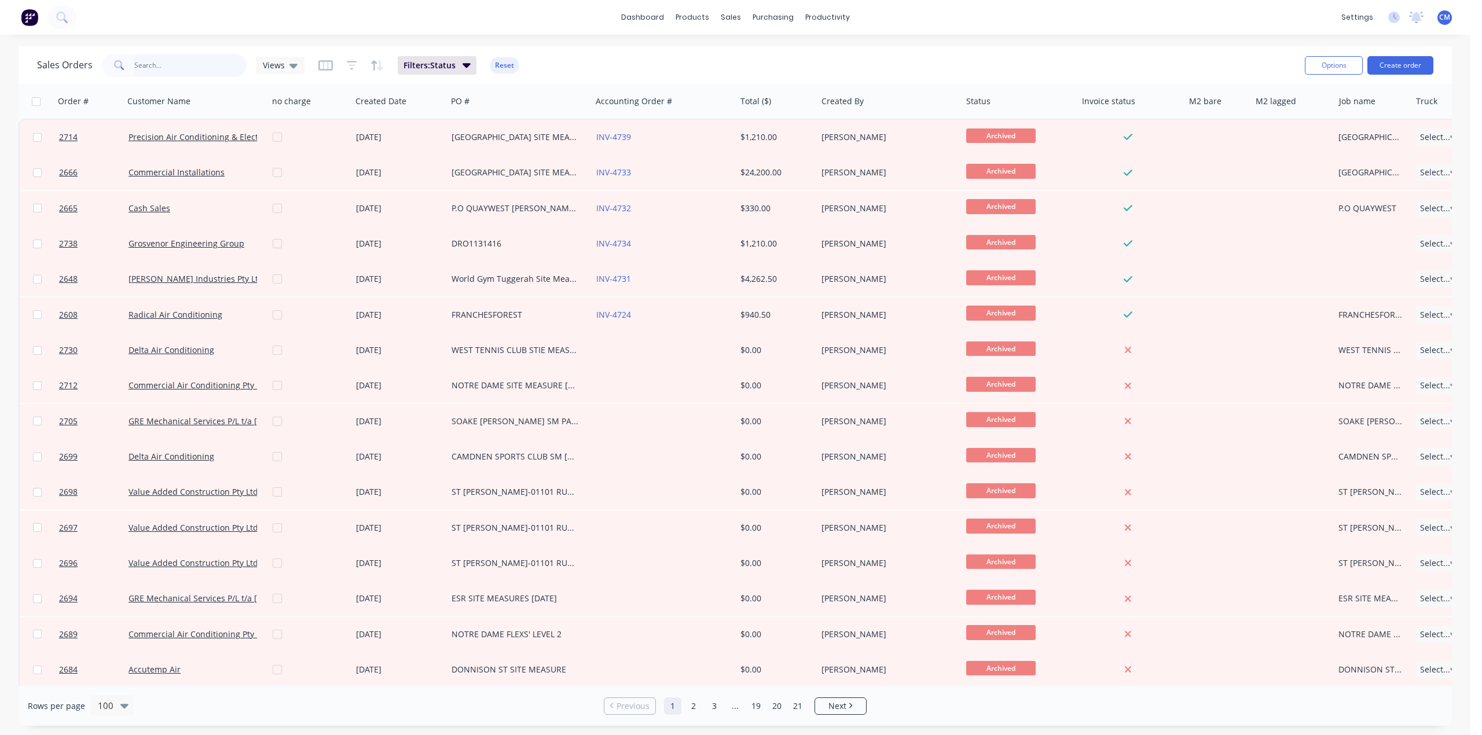
click at [184, 69] on input "text" at bounding box center [190, 65] width 113 height 23
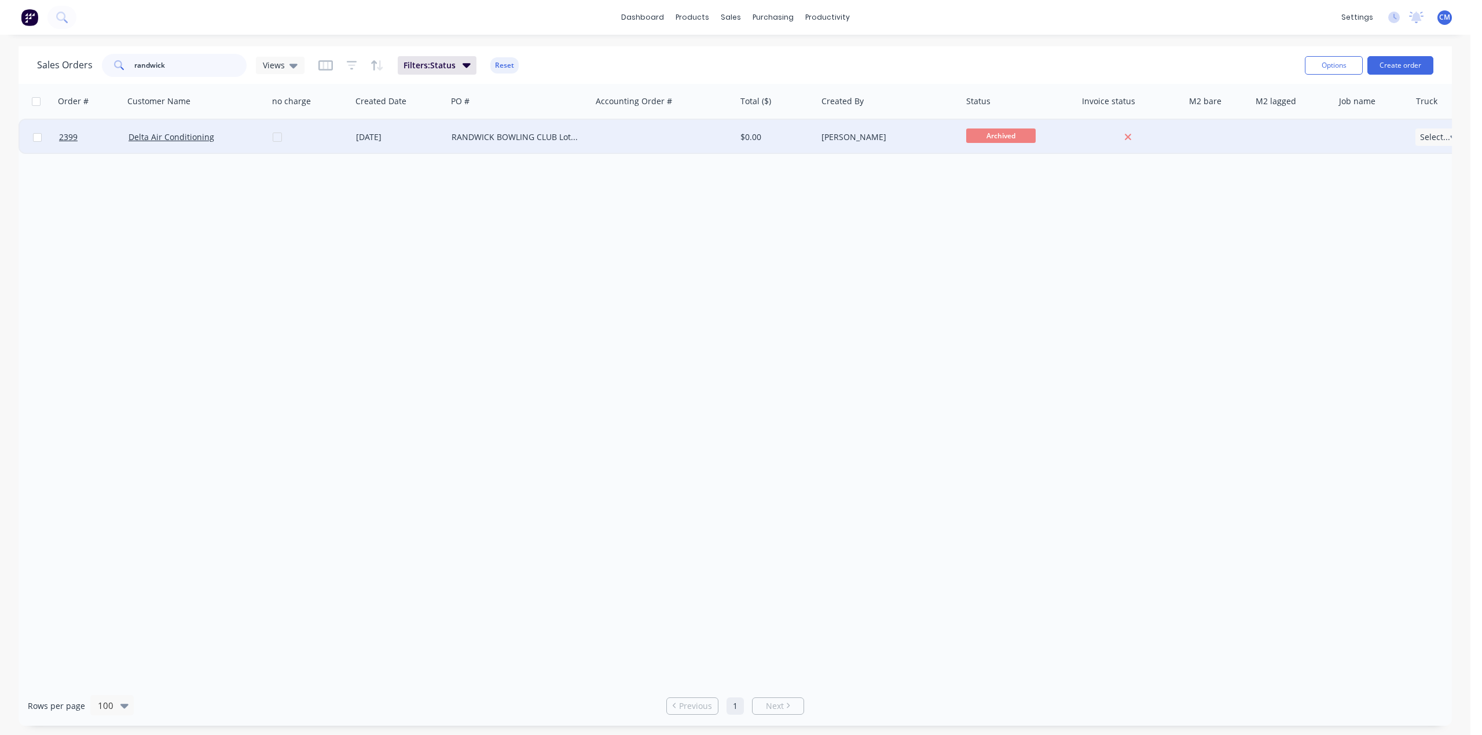
type input "randwick"
